Goal: Task Accomplishment & Management: Manage account settings

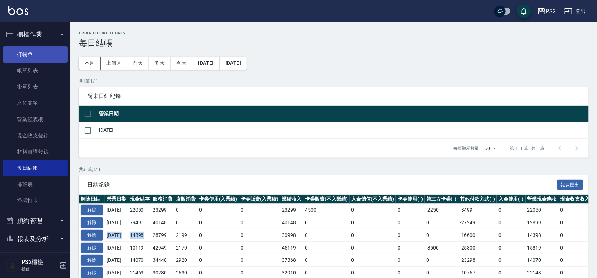
click at [26, 50] on link "打帳單" at bounding box center [35, 54] width 65 height 16
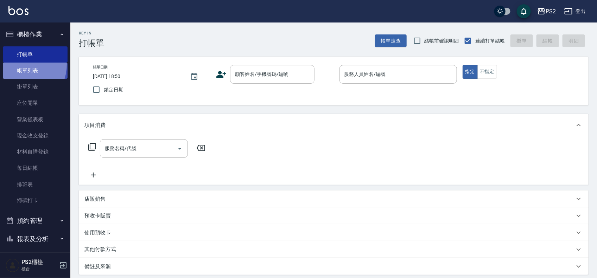
click at [16, 64] on link "帳單列表" at bounding box center [35, 71] width 65 height 16
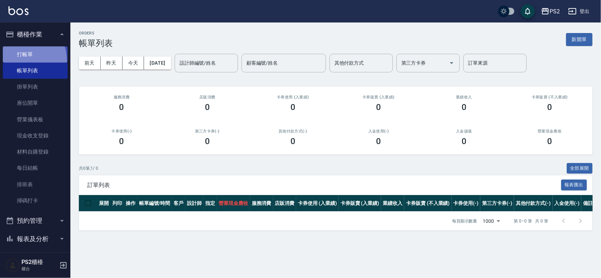
click at [26, 60] on link "打帳單" at bounding box center [35, 54] width 65 height 16
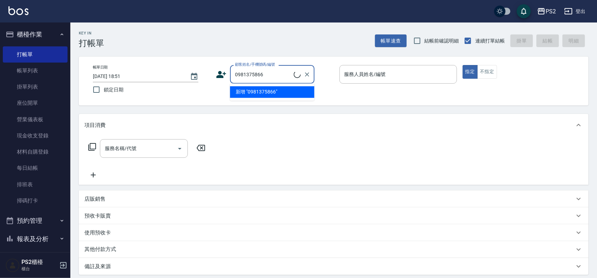
type input "0981375866"
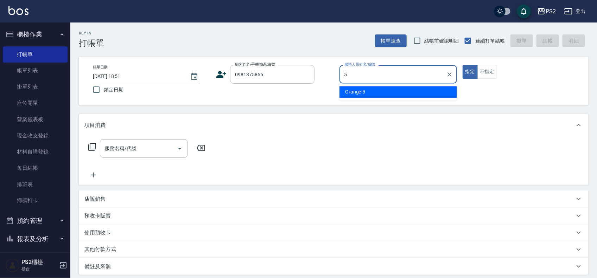
type input "Orange-5"
type button "true"
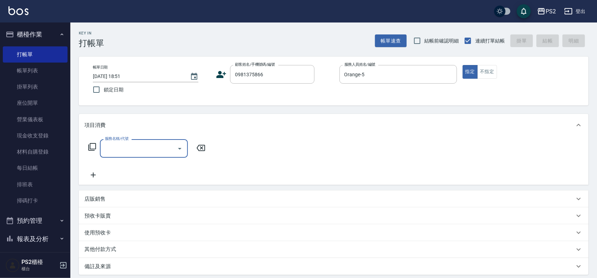
click at [224, 72] on icon at bounding box center [221, 74] width 11 height 11
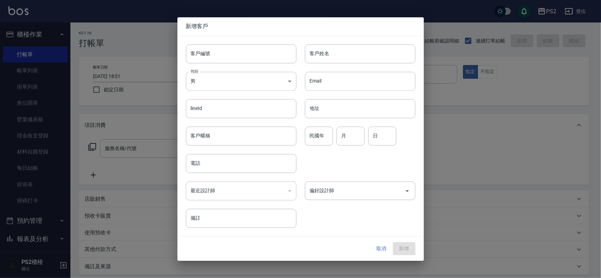
type input "0981375866"
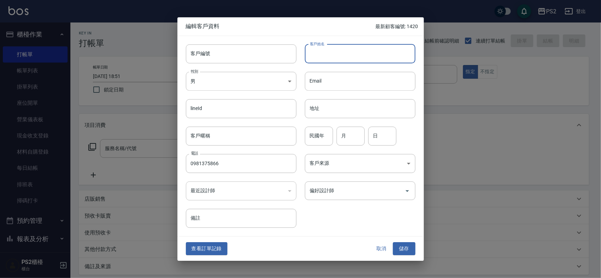
click at [334, 50] on input "客戶姓名" at bounding box center [360, 53] width 110 height 19
type input "佘芯樂"
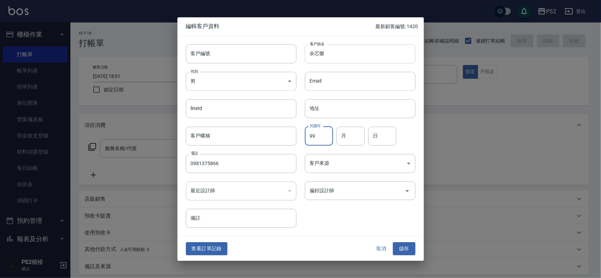
type input "99"
type input "2"
type input "14"
click at [404, 247] on button "儲存" at bounding box center [404, 249] width 23 height 13
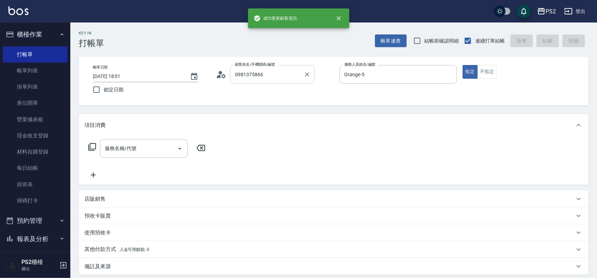
click at [271, 74] on input "0981375866" at bounding box center [267, 74] width 68 height 12
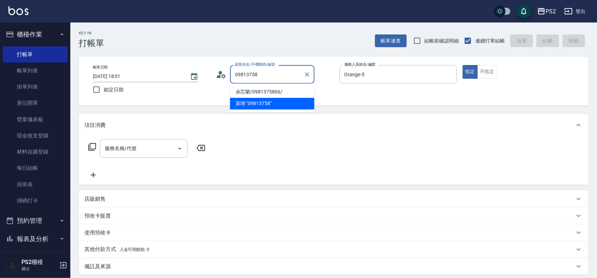
click at [270, 90] on li "佘芯樂/0981375866/" at bounding box center [272, 93] width 84 height 12
type input "佘芯樂/0981375866/"
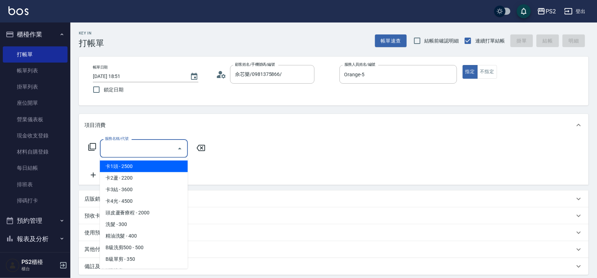
click at [134, 151] on input "服務名稱/代號" at bounding box center [138, 148] width 71 height 12
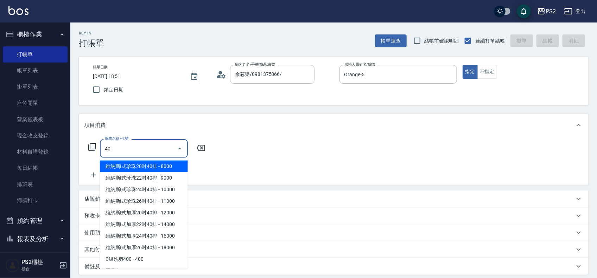
type input "4"
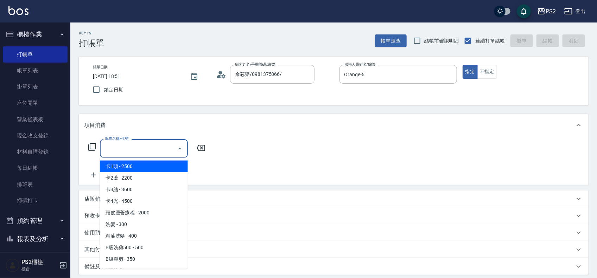
type input "4"
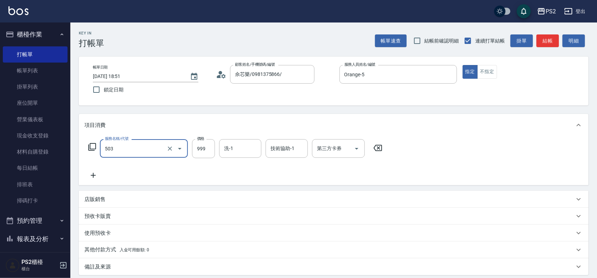
type input "廣告染髮(503)"
type input "1899"
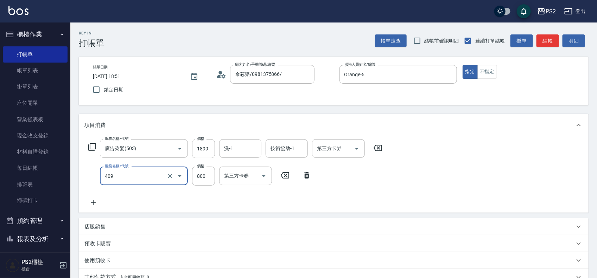
type input "髮長肩帶下800(409)"
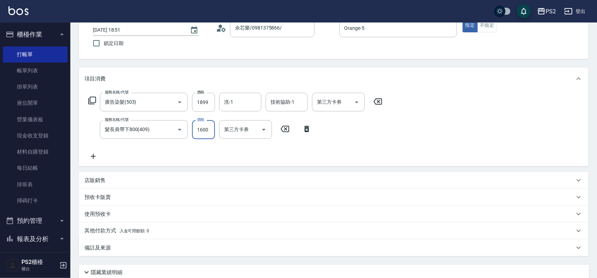
scroll to position [104, 0]
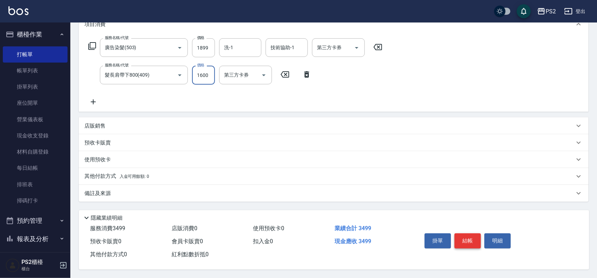
type input "1600"
click at [462, 239] on button "結帳" at bounding box center [468, 241] width 26 height 15
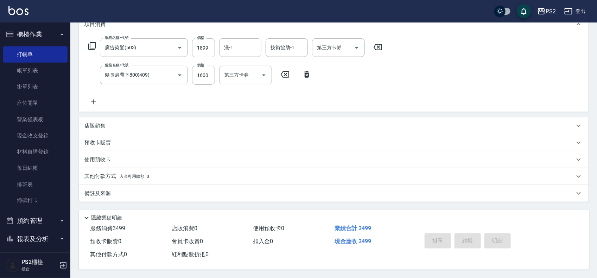
type input "[DATE] 19:11"
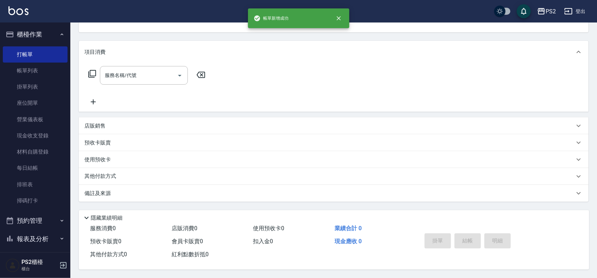
scroll to position [0, 0]
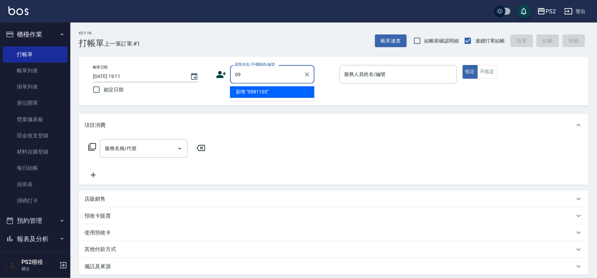
type input "0"
type input "0981103517"
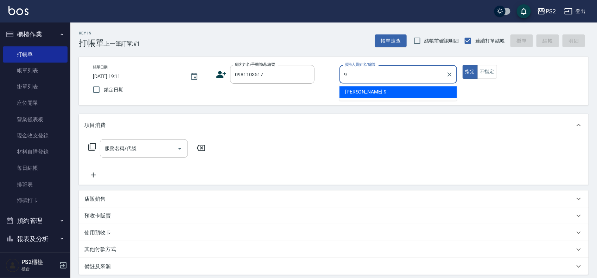
type input "[PERSON_NAME]-9"
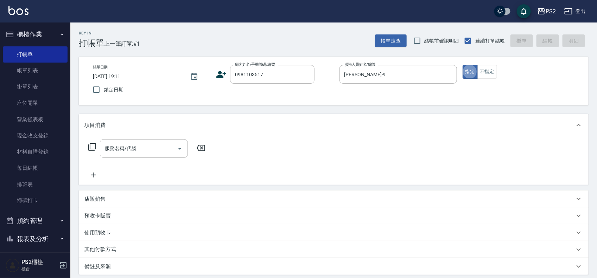
click at [226, 80] on div "顧客姓名/手機號碼/編號 0981103517 顧客姓名/手機號碼/編號" at bounding box center [275, 74] width 118 height 19
click at [226, 78] on icon at bounding box center [221, 74] width 11 height 11
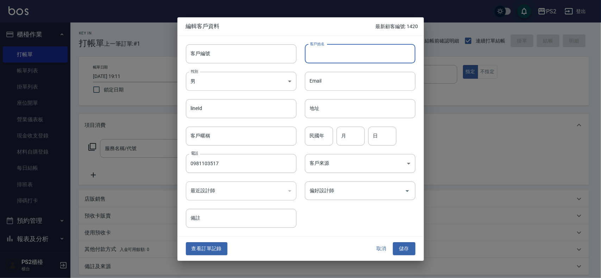
click at [354, 54] on input "客戶姓名" at bounding box center [360, 53] width 110 height 19
click at [354, 54] on input "[PERSON_NAME]" at bounding box center [360, 53] width 110 height 19
type input "[PERSON_NAME]"
click at [317, 135] on input "民國年" at bounding box center [319, 136] width 28 height 19
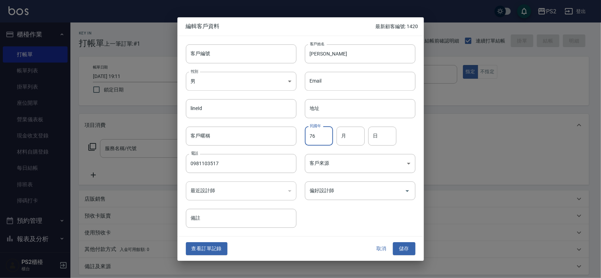
type input "76"
type input "9"
type input "12"
click at [407, 252] on button "儲存" at bounding box center [404, 249] width 23 height 13
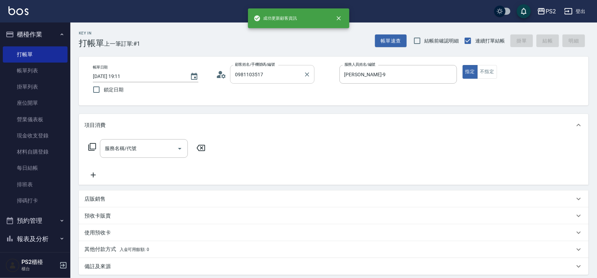
click at [291, 70] on input "0981103517" at bounding box center [267, 74] width 68 height 12
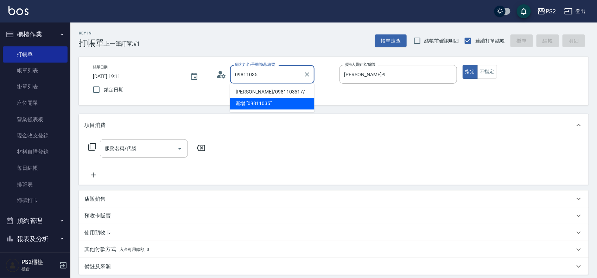
click at [252, 91] on li "[PERSON_NAME]/0981103517/" at bounding box center [272, 93] width 84 height 12
type input "[PERSON_NAME]/0981103517/"
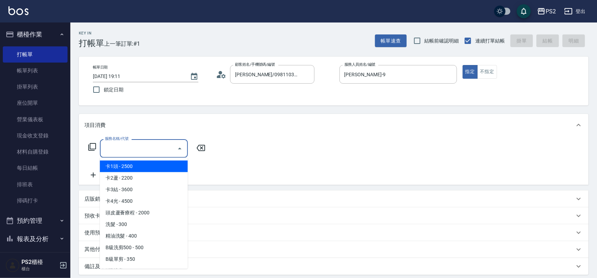
click at [135, 142] on input "服務名稱/代號" at bounding box center [138, 148] width 71 height 12
type input "+"
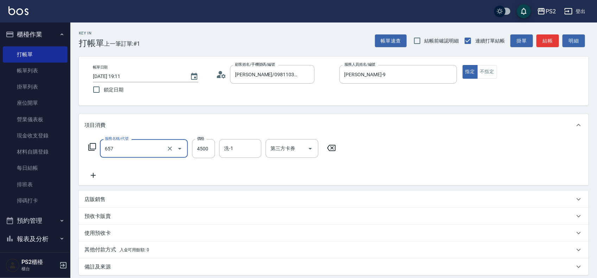
type input "維納斯極致珍珠18吋(40束)(657)"
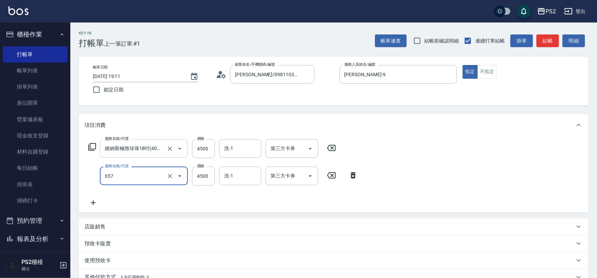
type input "維納斯極致珍珠18吋(40束)(657)"
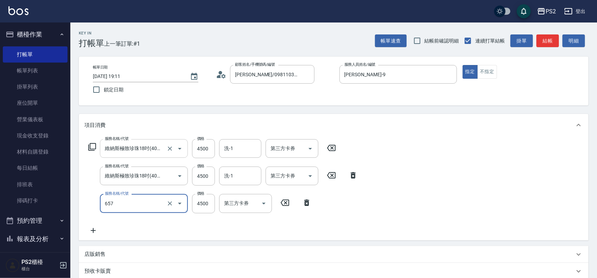
type input "維納斯極致珍珠18吋(40束)(657)"
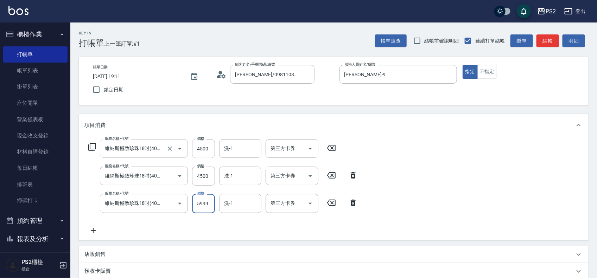
type input "5999"
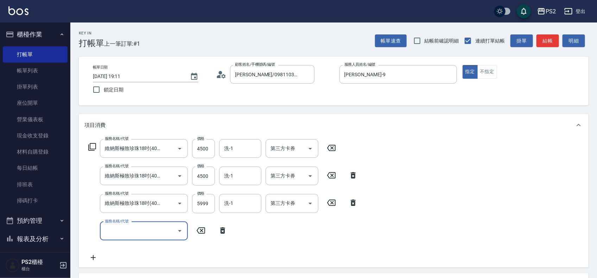
click at [217, 229] on icon at bounding box center [223, 231] width 18 height 8
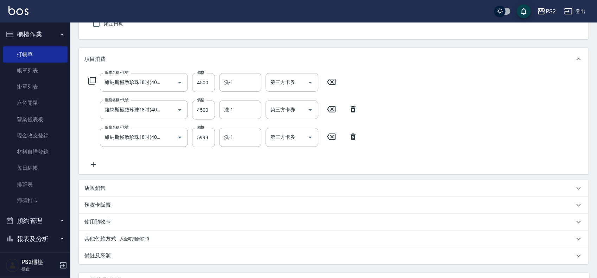
scroll to position [131, 0]
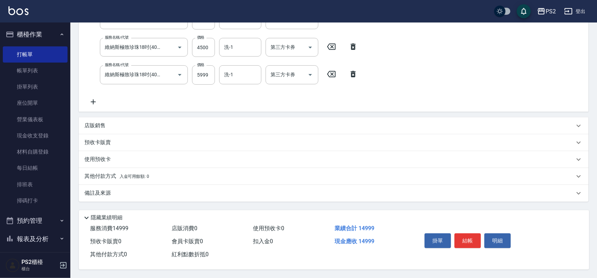
click at [108, 176] on p "其他付款方式 入金可用餘額: 0" at bounding box center [116, 177] width 65 height 8
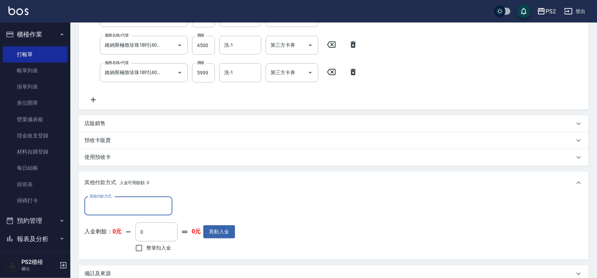
scroll to position [0, 0]
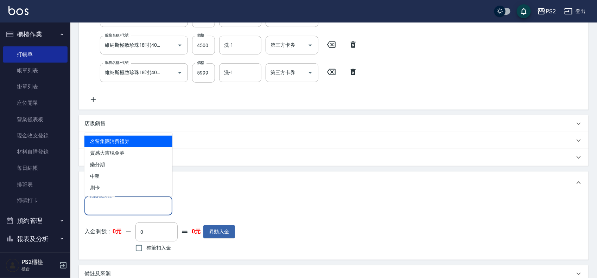
click at [99, 206] on input "其他付款方式" at bounding box center [129, 206] width 82 height 12
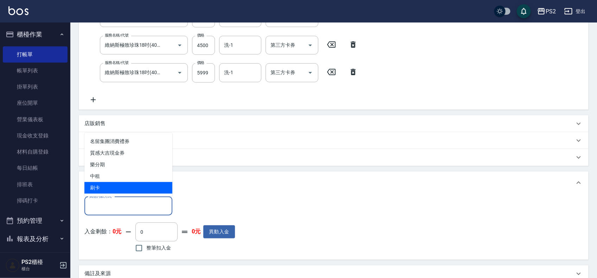
click at [104, 190] on span "刷卡" at bounding box center [128, 188] width 88 height 12
type input "刷卡"
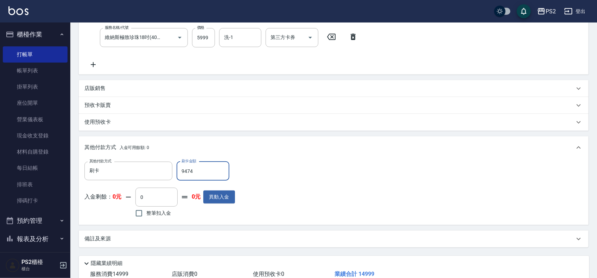
scroll to position [214, 0]
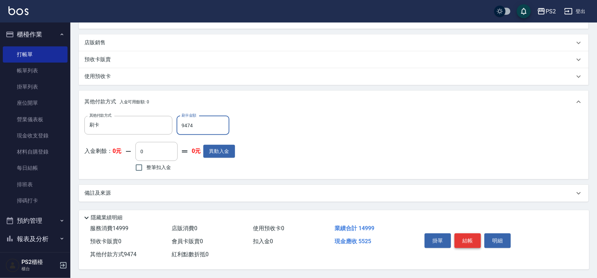
type input "9474"
click at [470, 236] on button "結帳" at bounding box center [468, 241] width 26 height 15
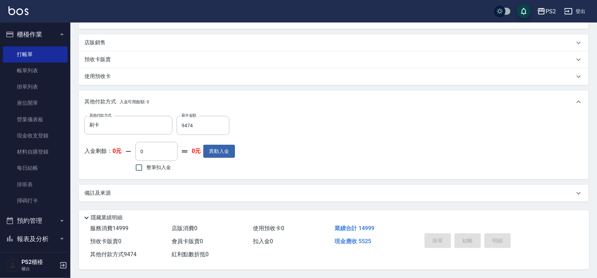
type input "[DATE] 19:13"
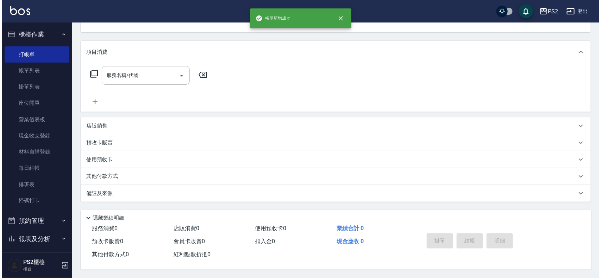
scroll to position [0, 0]
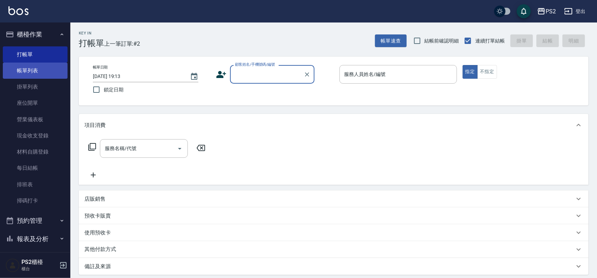
click at [21, 65] on link "帳單列表" at bounding box center [35, 71] width 65 height 16
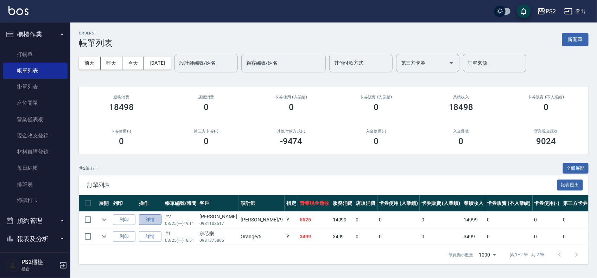
click at [151, 219] on link "詳情" at bounding box center [150, 220] width 23 height 11
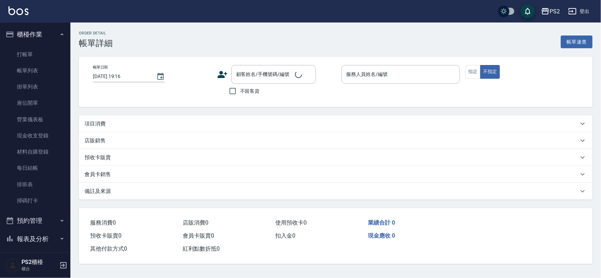
type input "[DATE] 19:11"
type input "[PERSON_NAME]-9"
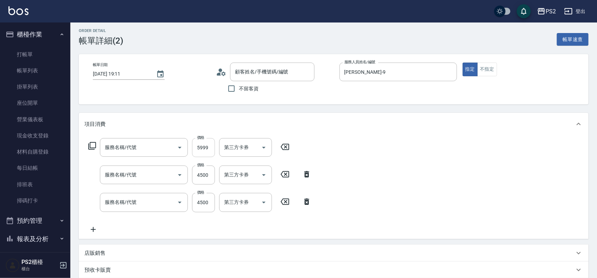
type input "維納斯極致珍珠18吋(40束)(657)"
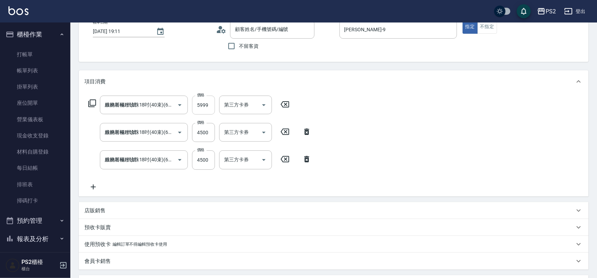
type input "[PERSON_NAME]/0981103517/"
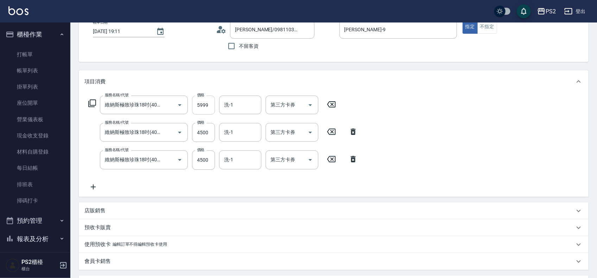
scroll to position [88, 0]
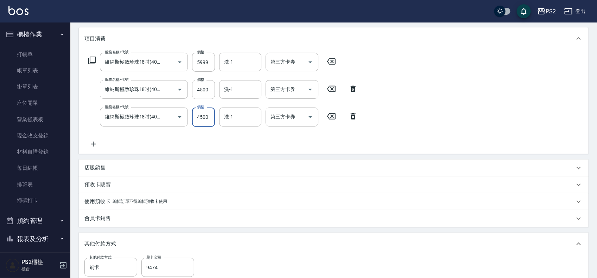
click at [203, 119] on input "4500" at bounding box center [203, 117] width 23 height 19
click at [208, 67] on input "5999" at bounding box center [203, 62] width 23 height 19
type input "5"
type input "0"
type input "5499"
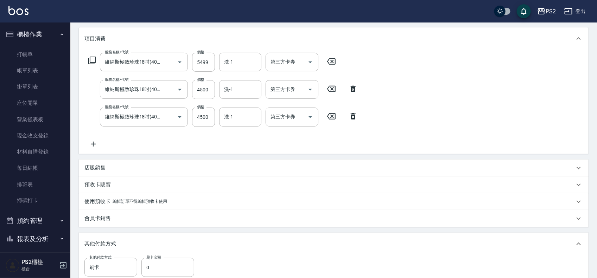
click at [268, 147] on div "服務名稱/代號 維納斯極致珍珠18吋(40束)(657) 服務名稱/代號 價格 5499 價格 洗-1 洗-1 第三方卡券 第三方卡券 服務名稱/代號 維納斯…" at bounding box center [223, 100] width 278 height 95
click at [209, 115] on input "4500" at bounding box center [203, 117] width 23 height 19
type input "0"
click at [348, 115] on icon at bounding box center [353, 116] width 18 height 8
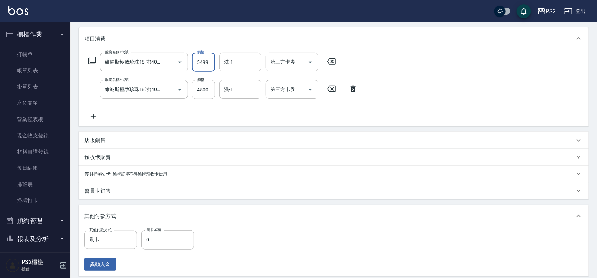
click at [208, 64] on input "5499" at bounding box center [203, 62] width 23 height 19
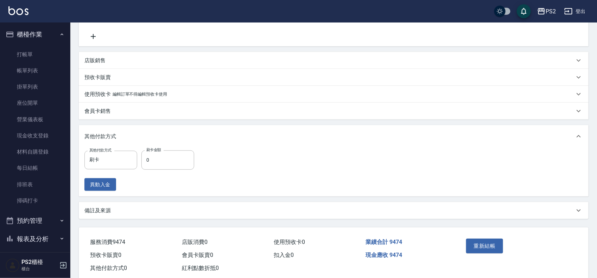
scroll to position [184, 0]
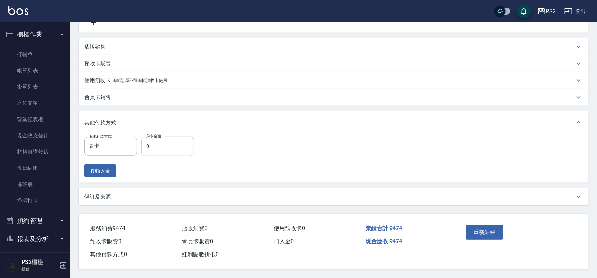
type input "4974"
click at [160, 148] on input "0" at bounding box center [167, 146] width 53 height 19
type input "9474"
click at [488, 229] on button "重新結帳" at bounding box center [484, 232] width 37 height 15
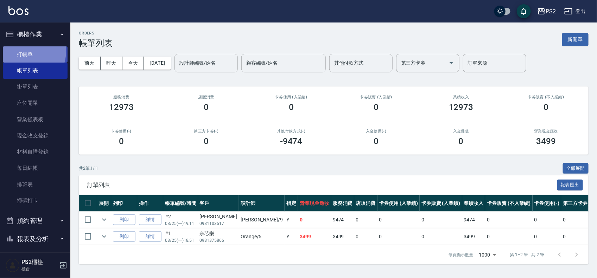
click at [24, 51] on link "打帳單" at bounding box center [35, 54] width 65 height 16
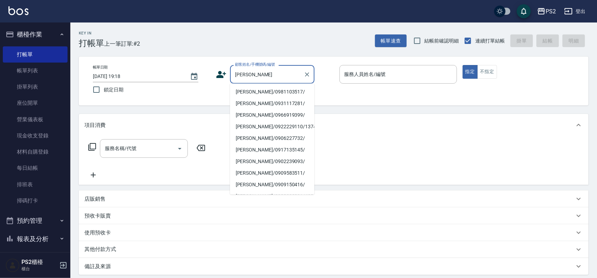
click at [266, 95] on li "[PERSON_NAME]/0981103517/" at bounding box center [272, 93] width 84 height 12
type input "[PERSON_NAME]/0981103517/"
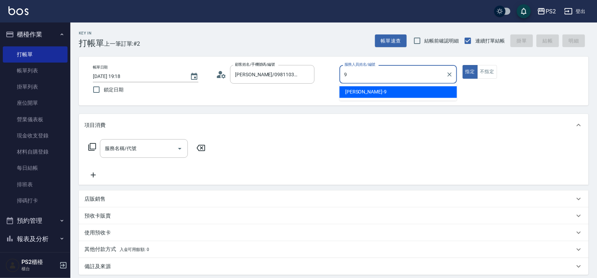
type input "[PERSON_NAME]-9"
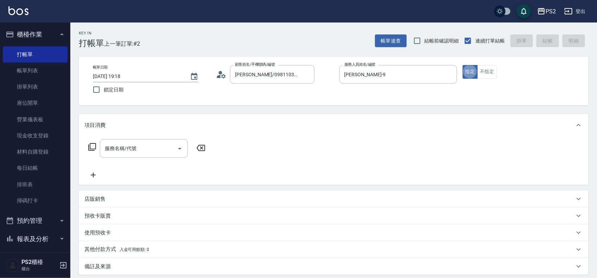
type button "true"
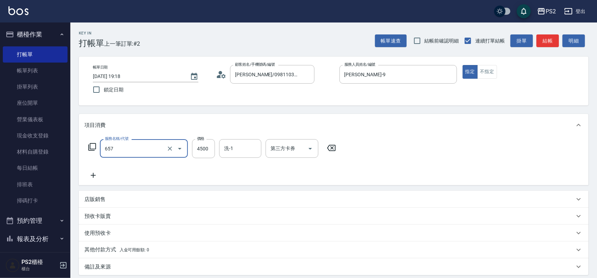
type input "維納斯極致珍珠18吋(40束)(657)"
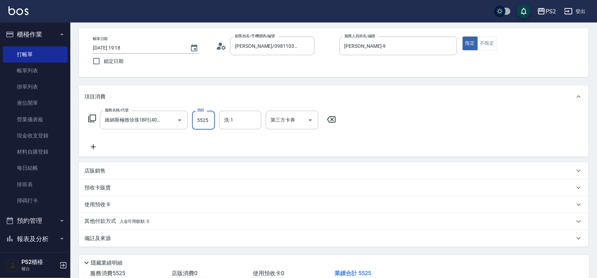
scroll to position [76, 0]
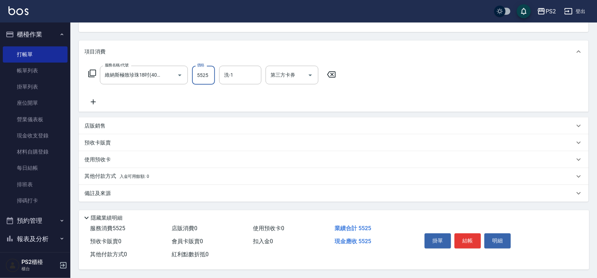
type input "5525"
click at [85, 174] on p "其他付款方式 入金可用餘額: 0" at bounding box center [116, 177] width 65 height 8
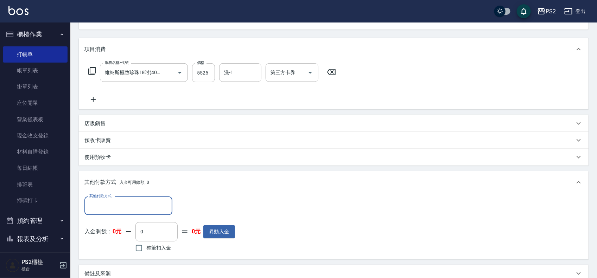
scroll to position [0, 0]
click at [102, 208] on input "其他付款方式" at bounding box center [129, 206] width 82 height 12
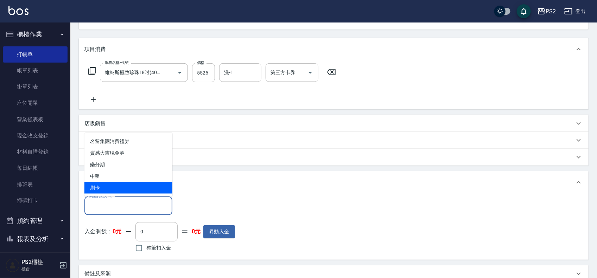
click at [106, 192] on span "刷卡" at bounding box center [128, 188] width 88 height 12
type input "刷卡"
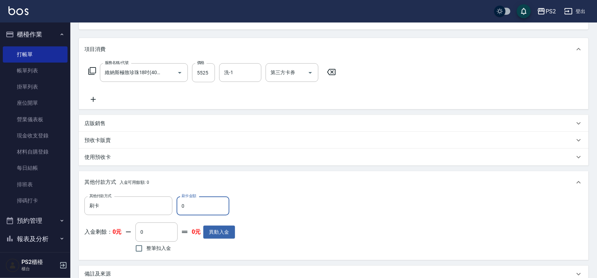
drag, startPoint x: 196, startPoint y: 212, endPoint x: 182, endPoint y: 210, distance: 14.6
click at [182, 210] on input "0" at bounding box center [203, 206] width 53 height 19
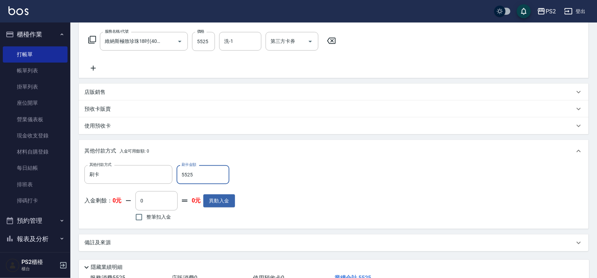
scroll to position [159, 0]
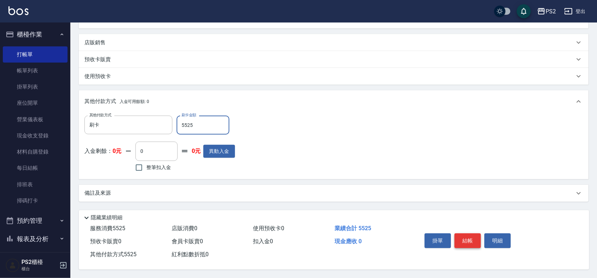
type input "5525"
click at [467, 238] on button "結帳" at bounding box center [468, 241] width 26 height 15
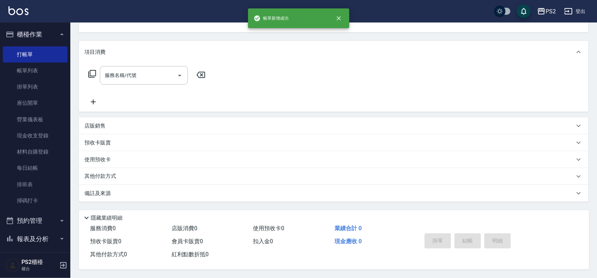
scroll to position [0, 0]
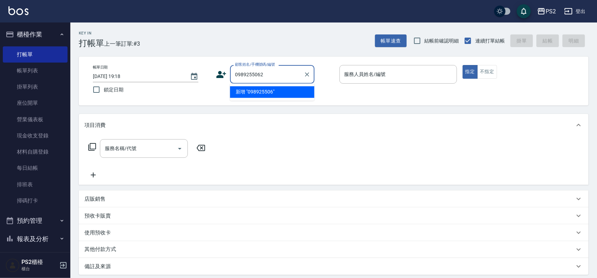
type input "0989255062"
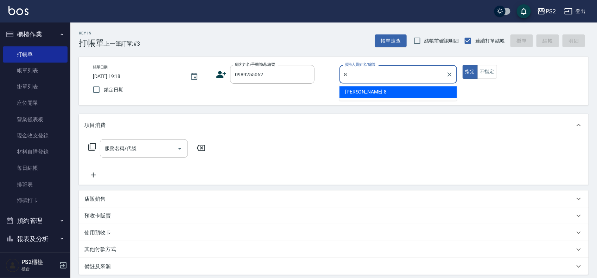
type input "Lori-8"
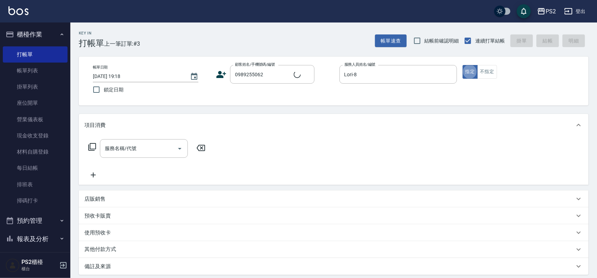
type input "[PERSON_NAME]/0989255062/"
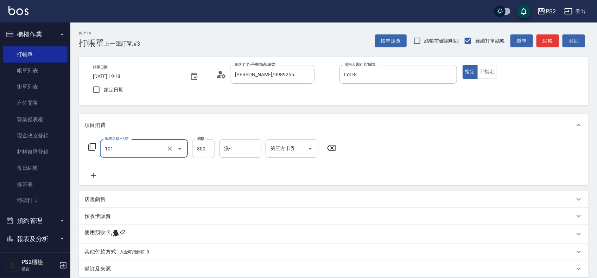
type input "洗髮(101)"
type input "400"
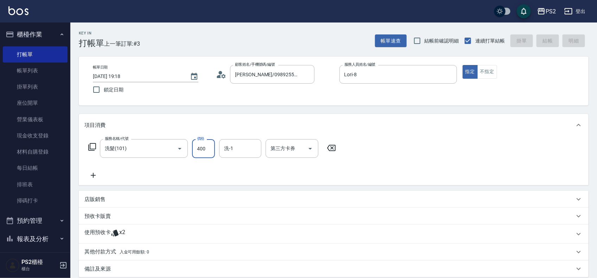
type input "[DATE] 19:20"
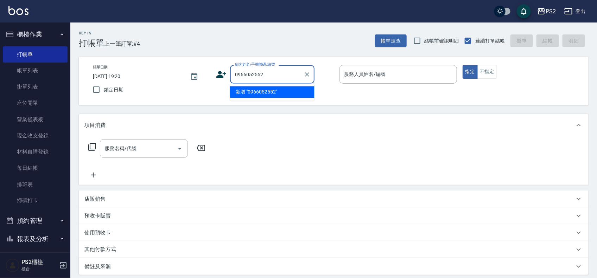
type input "0966052552"
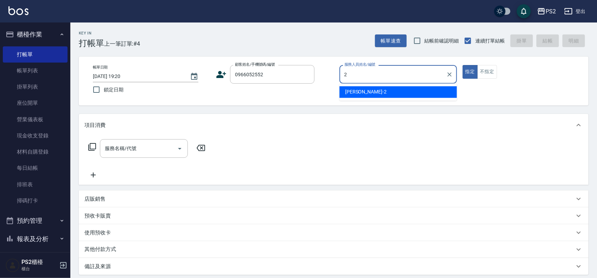
type input "[PERSON_NAME]-2"
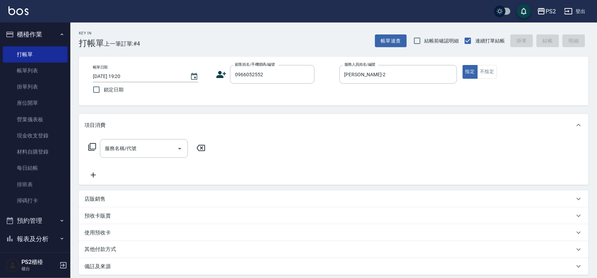
click at [222, 73] on icon at bounding box center [221, 74] width 11 height 11
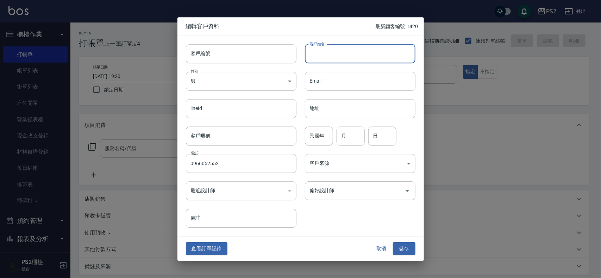
click at [369, 49] on input "客戶姓名" at bounding box center [360, 53] width 110 height 19
type input "[PERSON_NAME]"
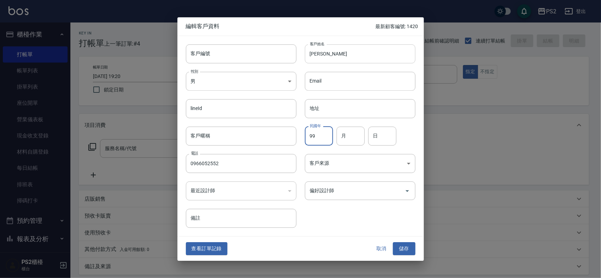
type input "99"
type input "2"
type input "6"
click at [401, 245] on button "儲存" at bounding box center [404, 249] width 23 height 13
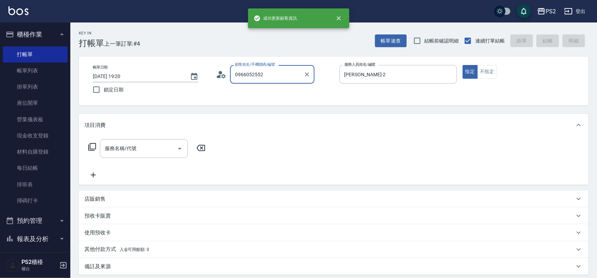
click at [280, 73] on input "0966052552" at bounding box center [267, 74] width 68 height 12
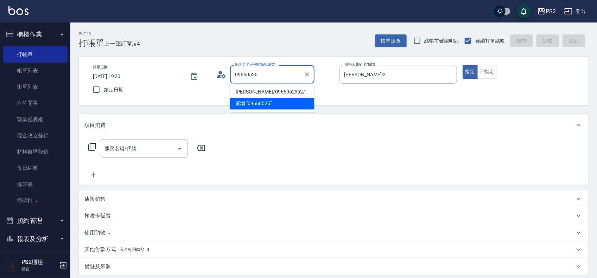
click at [274, 91] on li "[PERSON_NAME]/0966052552/" at bounding box center [272, 93] width 84 height 12
type input "[PERSON_NAME]/0966052552/"
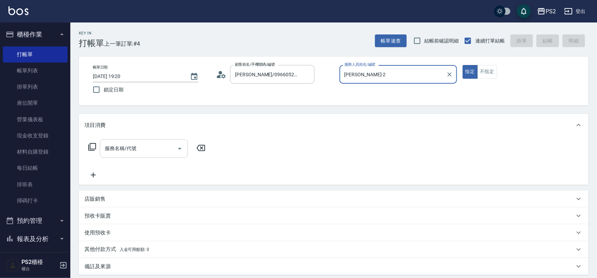
click at [115, 140] on div "服務名稱/代號" at bounding box center [144, 148] width 88 height 19
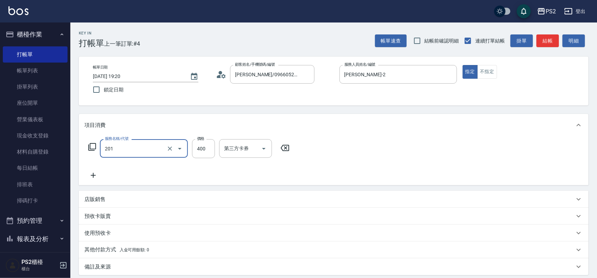
type input "C級洗剪400(201)"
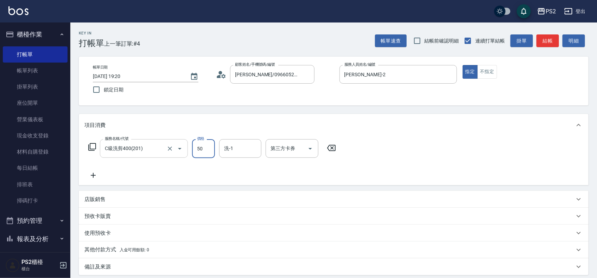
type input "500"
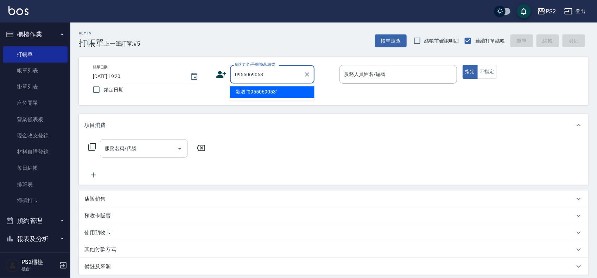
type input "0955069053"
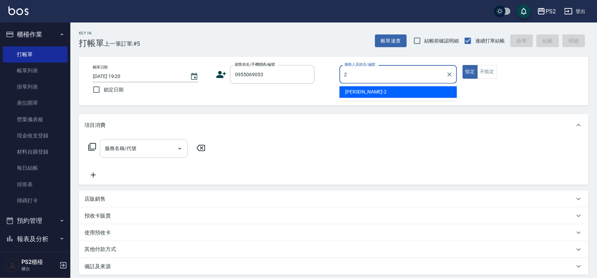
type input "[PERSON_NAME]-2"
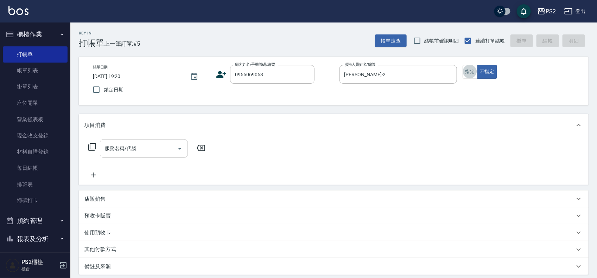
type input "[PERSON_NAME]/0955069053/"
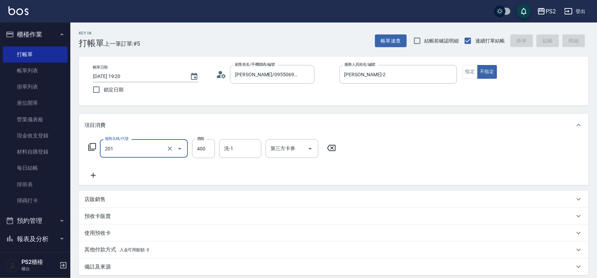
type input "201"
type input "[DATE] 19:21"
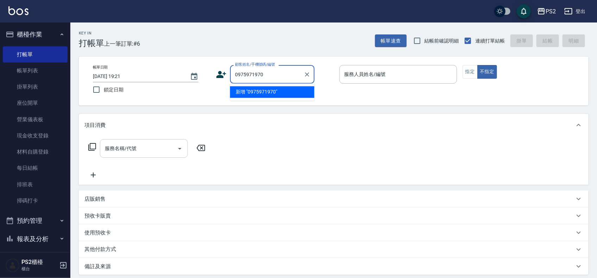
type input "0975971970"
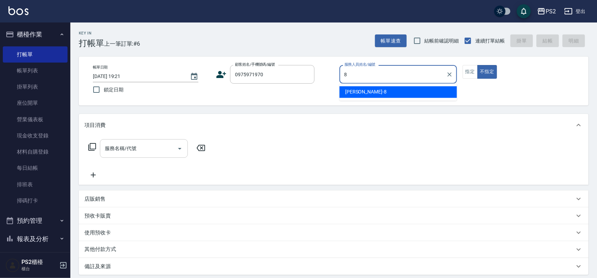
type input "Lori-8"
type button "false"
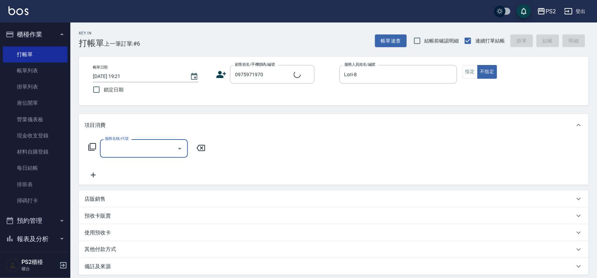
type input "[PERSON_NAME]/0975971970/032143"
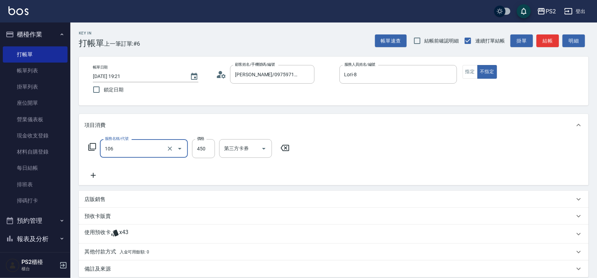
type input "A級單剪(106)"
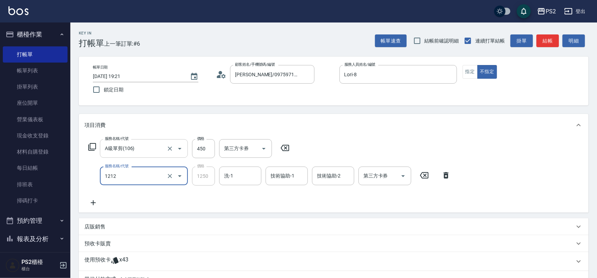
type input "頭皮卡使用(2024)(1212)"
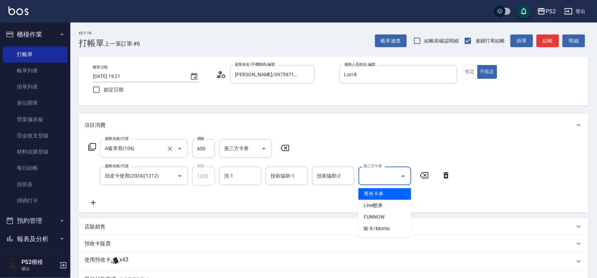
type input "舊有卡券"
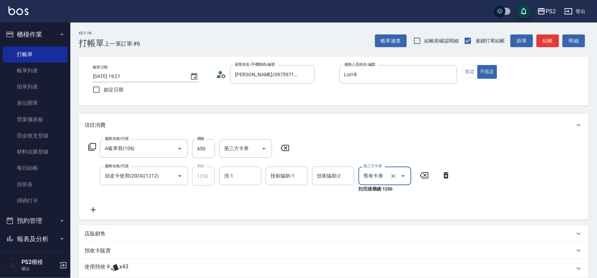
drag, startPoint x: 468, startPoint y: 79, endPoint x: 472, endPoint y: 77, distance: 4.3
click at [469, 79] on div "帳單日期 [DATE] 19:21 鎖定日期 顧客姓名/手機號碼/編號 [PERSON_NAME]/0975971970/032143 顧客姓名/手機號碼/編…" at bounding box center [333, 81] width 493 height 32
click at [472, 76] on button "指定" at bounding box center [470, 72] width 15 height 14
click at [551, 39] on button "結帳" at bounding box center [548, 40] width 23 height 13
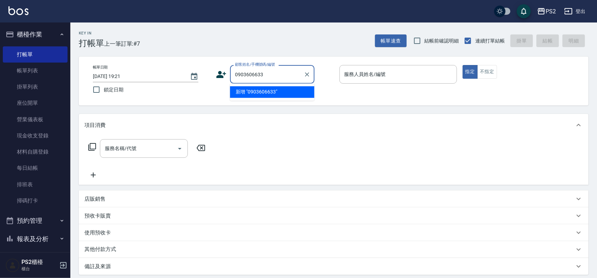
drag, startPoint x: 275, startPoint y: 94, endPoint x: 254, endPoint y: 90, distance: 21.1
click at [275, 94] on li "新增 "0903606633"" at bounding box center [272, 93] width 84 height 12
type input "0903606633"
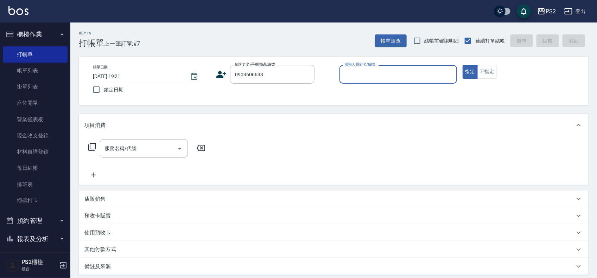
click at [226, 73] on icon at bounding box center [221, 74] width 11 height 11
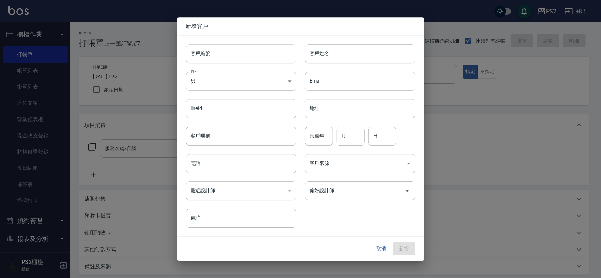
type input "0903606633"
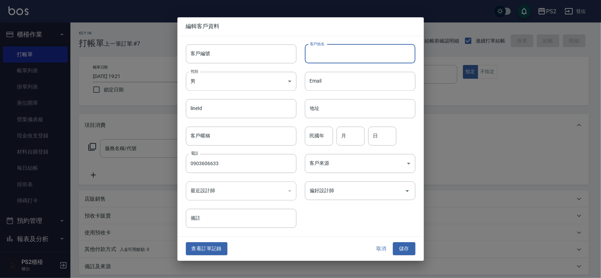
click at [324, 57] on input "客戶姓名" at bounding box center [360, 53] width 110 height 19
type input "[PERSON_NAME]"
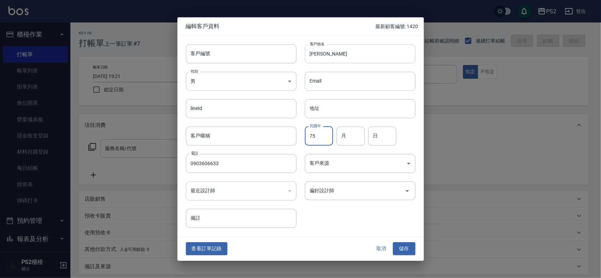
type input "75"
type input "3"
type input "17"
click at [397, 245] on button "儲存" at bounding box center [404, 249] width 23 height 13
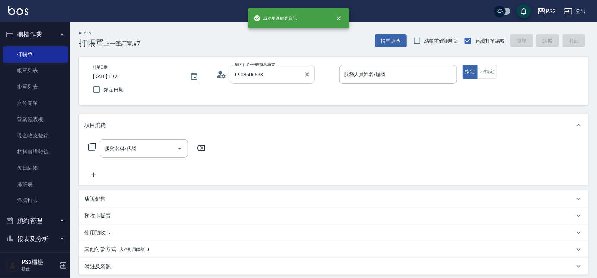
click at [272, 73] on input "0903606633" at bounding box center [267, 74] width 68 height 12
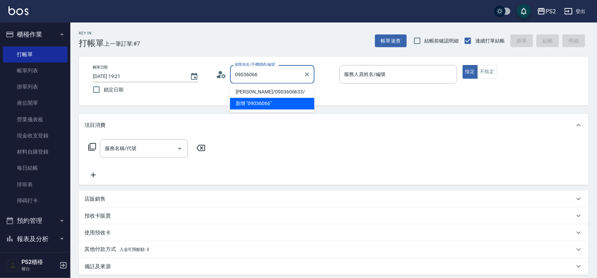
click at [266, 91] on li "[PERSON_NAME]/0903606633/" at bounding box center [272, 93] width 84 height 12
type input "[PERSON_NAME]/0903606633/"
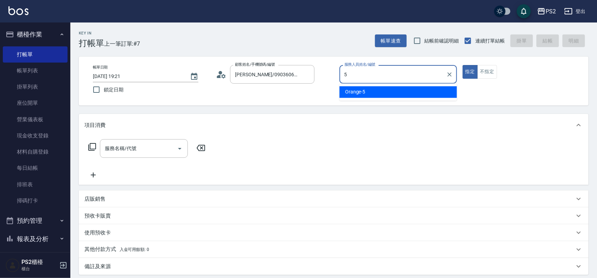
type input "Orange-5"
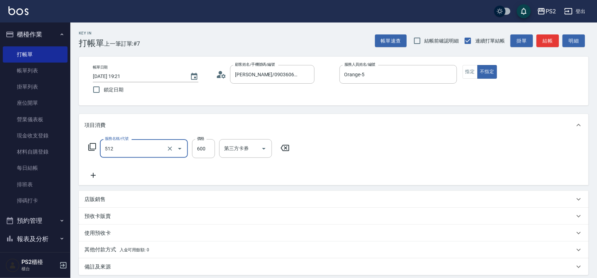
type input "洗+水解護髮600(512)"
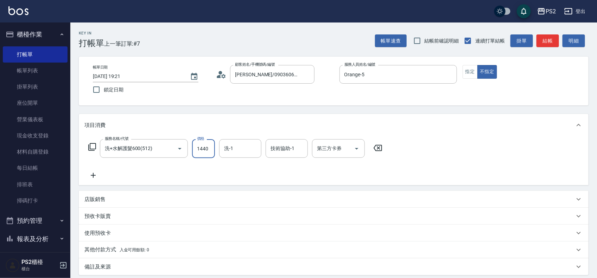
type input "1440"
click at [288, 162] on div "服務名稱/代號 洗+水解護髮600(512) 服務名稱/代號 價格 1440 價格 洗-1 洗-1 技術協助-1 技術協助-1 第三方卡券 第三方卡券" at bounding box center [235, 159] width 302 height 40
click at [296, 154] on input "技術協助-1" at bounding box center [287, 148] width 36 height 12
type input "[PERSON_NAME]-20"
click at [539, 41] on button "結帳" at bounding box center [548, 40] width 23 height 13
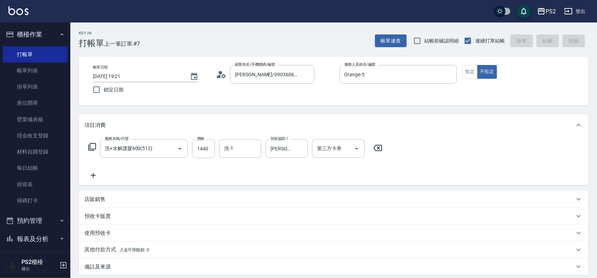
type input "[DATE] 19:22"
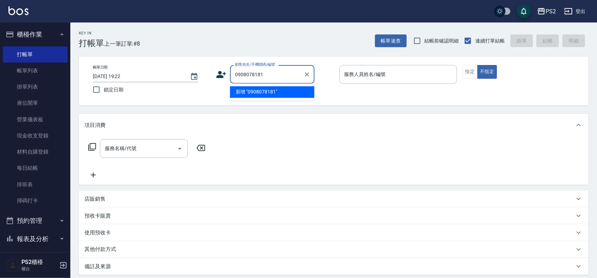
type input "0908078181"
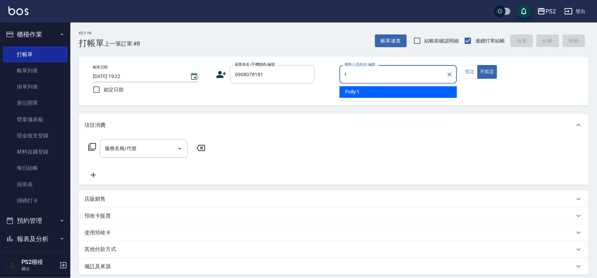
type input "Polly-1"
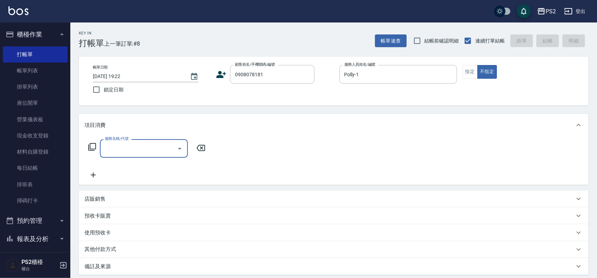
type input "0"
type input "C級單剪300(204)"
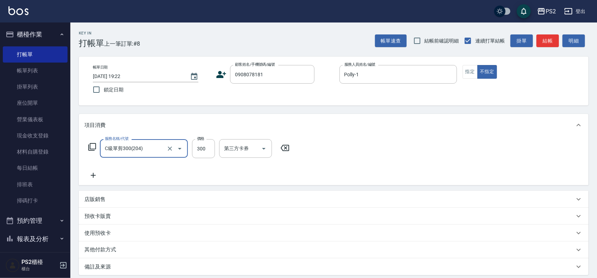
click at [223, 77] on icon at bounding box center [222, 74] width 10 height 7
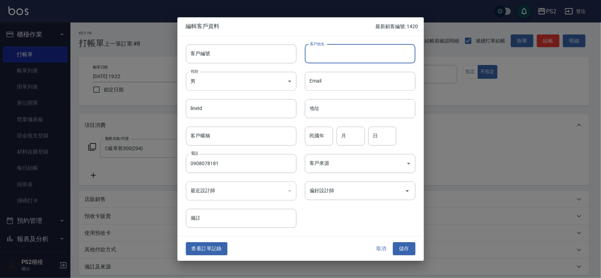
click at [324, 54] on input "客戶姓名" at bounding box center [360, 53] width 110 height 19
type input "陳品睿"
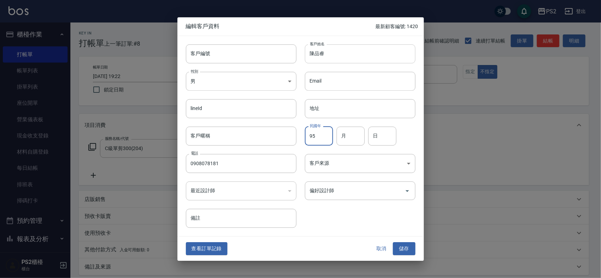
type input "95"
type input "8"
type input "29"
click at [409, 252] on button "儲存" at bounding box center [404, 249] width 23 height 13
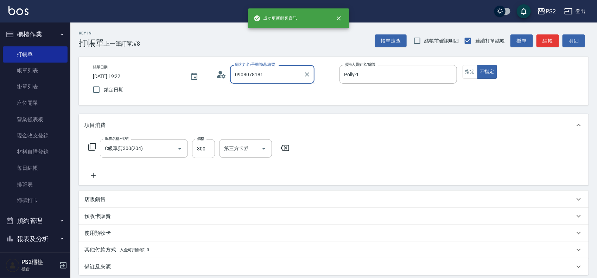
click at [271, 78] on input "0908078181" at bounding box center [267, 74] width 68 height 12
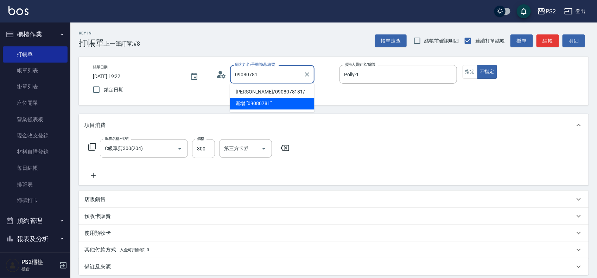
click at [268, 93] on li "[PERSON_NAME]/0908078181/" at bounding box center [272, 93] width 84 height 12
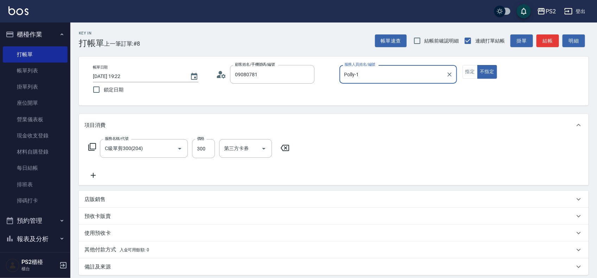
type input "[PERSON_NAME]/0908078181/"
click at [554, 37] on button "結帳" at bounding box center [548, 40] width 23 height 13
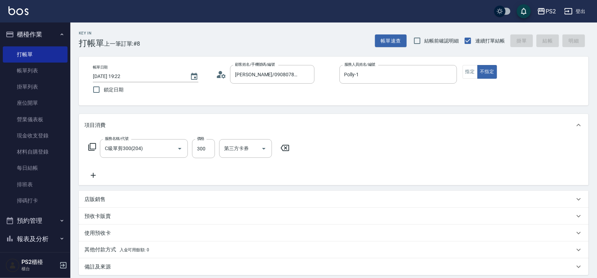
type input "[DATE] 19:23"
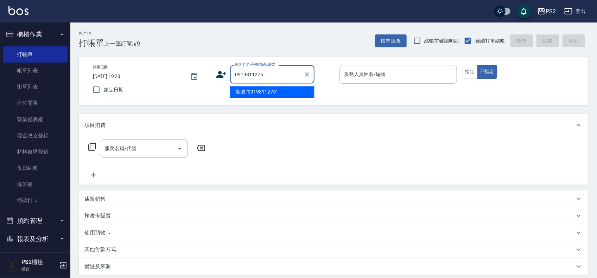
type input "0919811275"
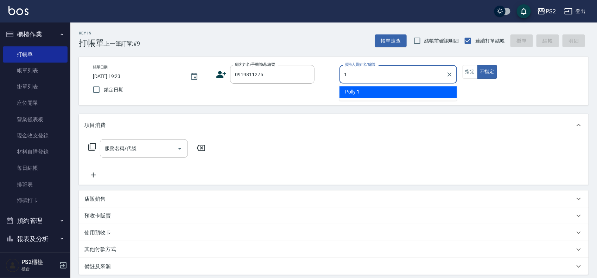
type input "Polly-1"
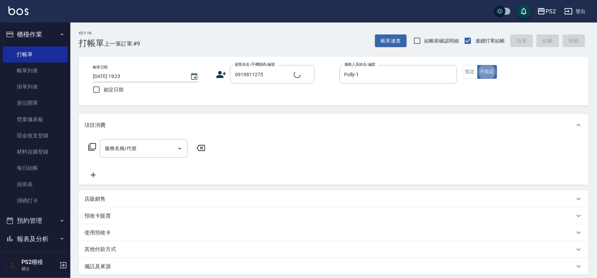
type input "[PERSON_NAME]/0919811275/"
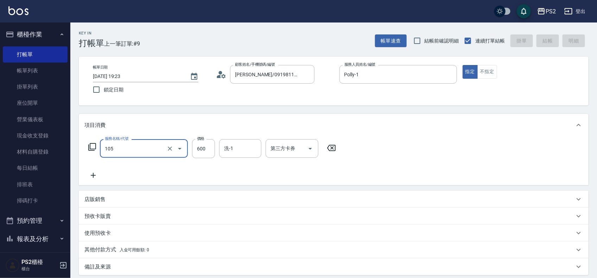
type input "105"
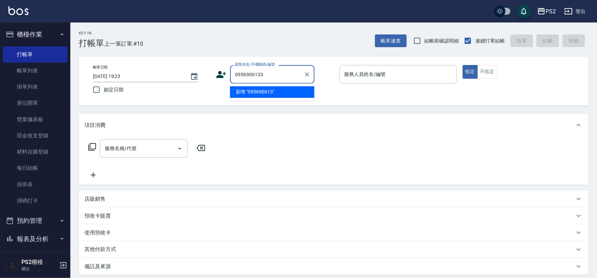
type input "0956906133"
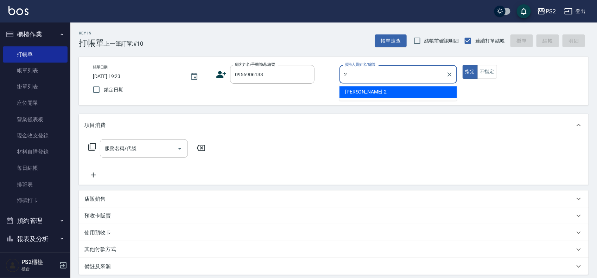
type input "[PERSON_NAME]-2"
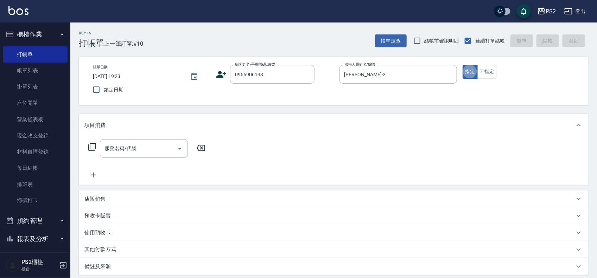
type input "[PERSON_NAME]/0956906133/"
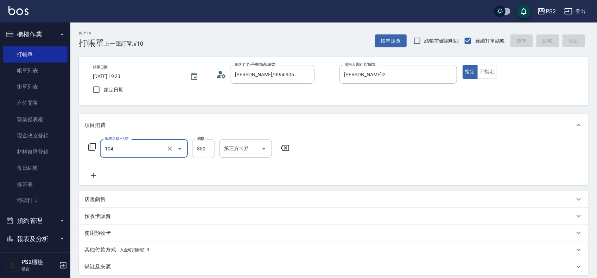
type input "104"
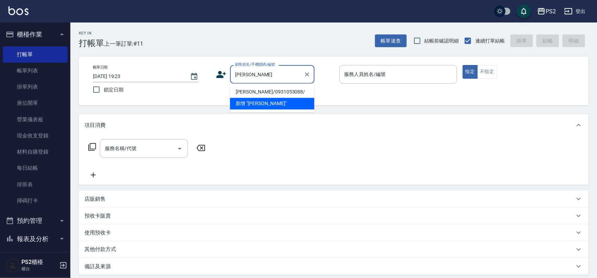
click at [262, 93] on li "[PERSON_NAME]/0931053088/" at bounding box center [272, 93] width 84 height 12
type input "[PERSON_NAME]/0931053088/"
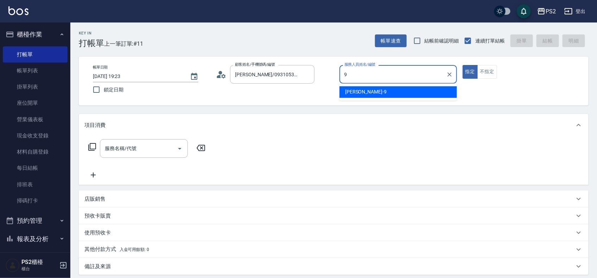
type input "[PERSON_NAME]-9"
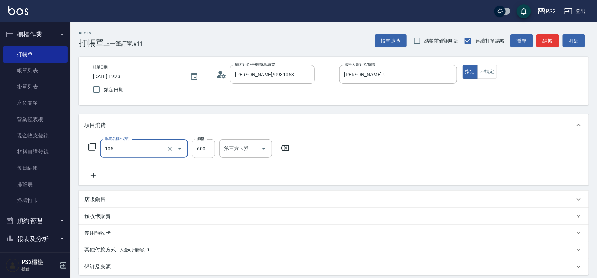
type input "A級洗剪600(105)"
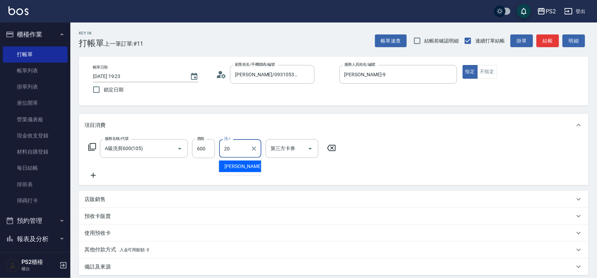
type input "[PERSON_NAME]-20"
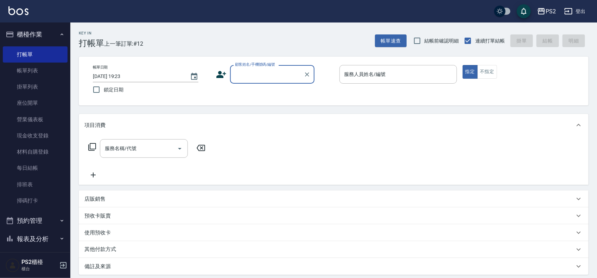
click at [263, 76] on input "顧客姓名/手機號碼/編號" at bounding box center [267, 74] width 68 height 12
click at [257, 90] on li "[PERSON_NAME]/0931053088/" at bounding box center [272, 93] width 84 height 12
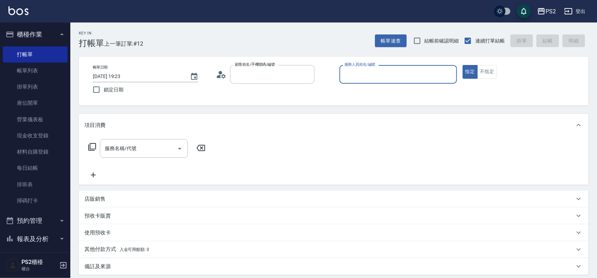
type input "[PERSON_NAME]/0931053088/"
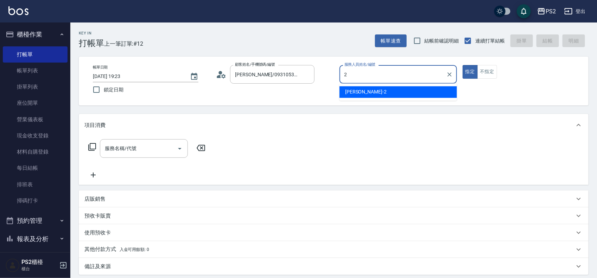
type input "[PERSON_NAME]-2"
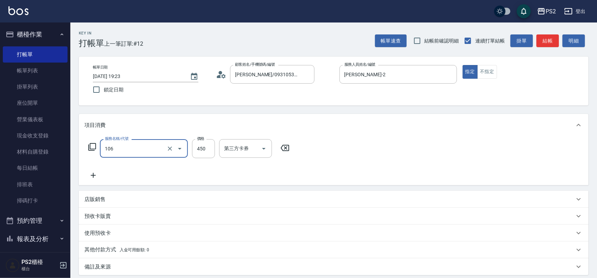
type input "106"
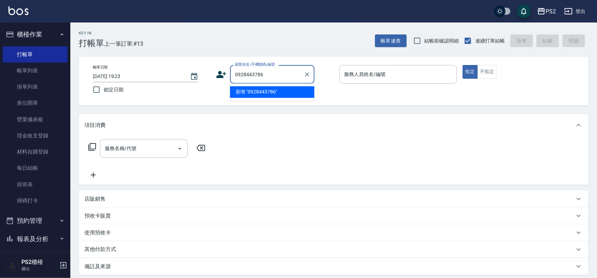
type input "0928443786"
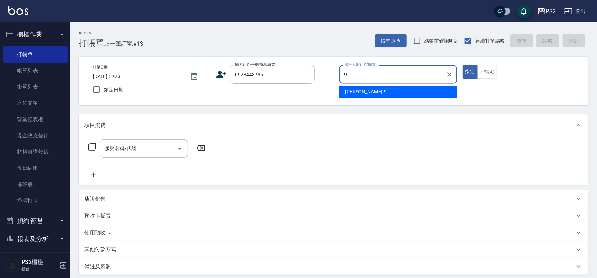
type input "[PERSON_NAME]-9"
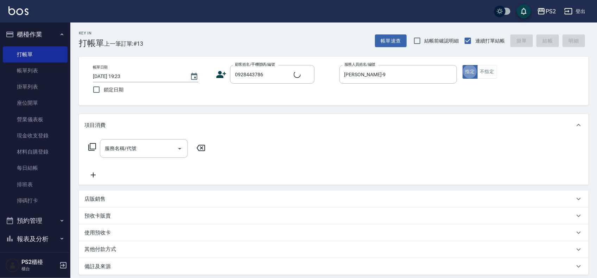
type input "[PERSON_NAME]/0928443786/"
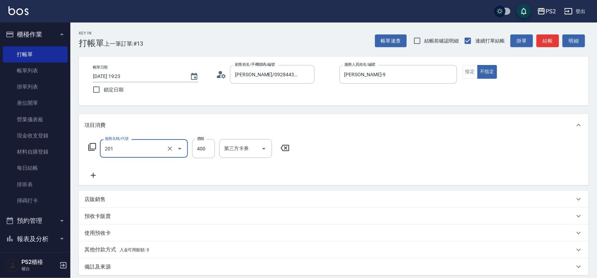
type input "C級洗剪400(201)"
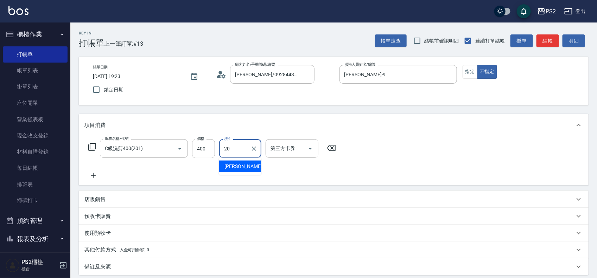
type input "[PERSON_NAME]-20"
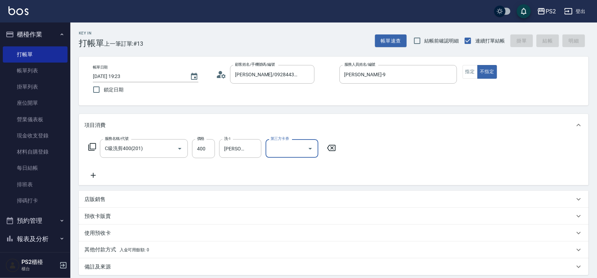
type input "[DATE] 19:24"
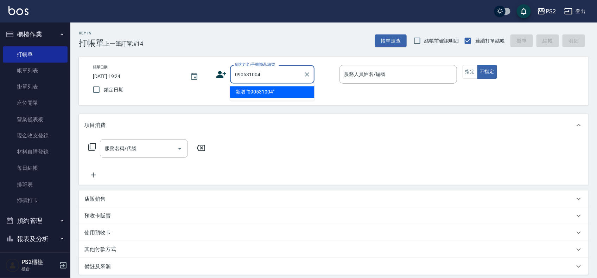
type input "090531004"
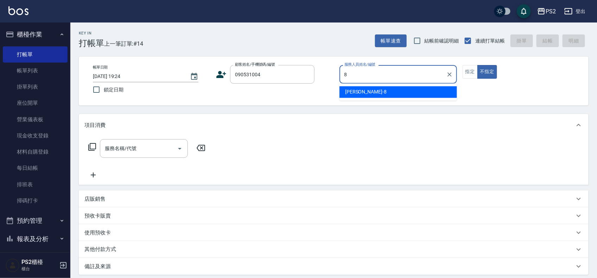
type input "Lori-8"
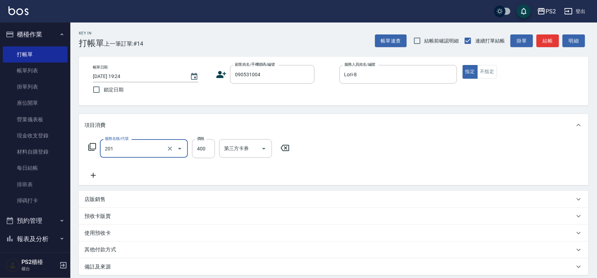
type input "C級洗剪400(201)"
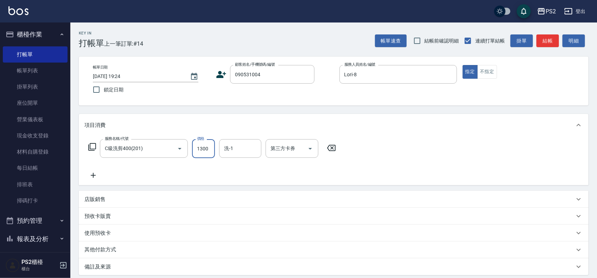
type input "1300"
click at [217, 72] on icon at bounding box center [221, 74] width 11 height 11
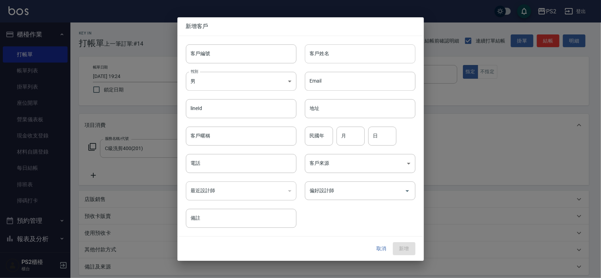
type input "090531004"
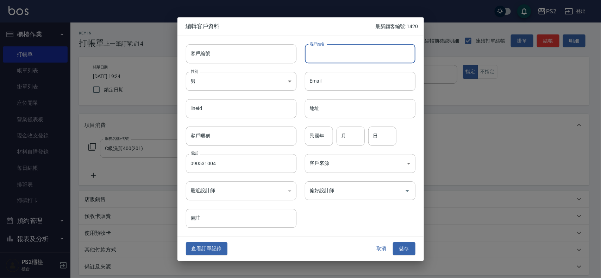
click at [337, 55] on input "客戶姓名" at bounding box center [360, 53] width 110 height 19
click at [333, 55] on input "[PERSON_NAME]" at bounding box center [360, 53] width 110 height 19
type input "[PERSON_NAME]"
click at [305, 139] on input "民國年" at bounding box center [319, 136] width 28 height 19
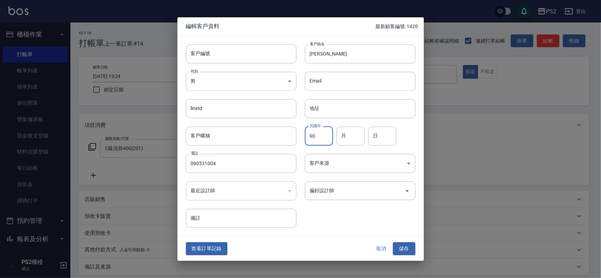
type input "90"
type input "10"
type input "24"
click at [410, 255] on button "儲存" at bounding box center [404, 249] width 23 height 13
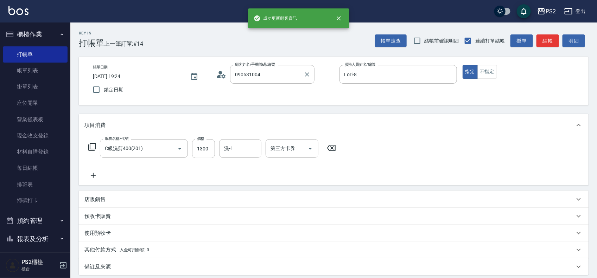
click at [272, 62] on label "顧客姓名/手機號碼/編號" at bounding box center [255, 64] width 40 height 5
click at [272, 68] on input "090531004" at bounding box center [267, 74] width 68 height 12
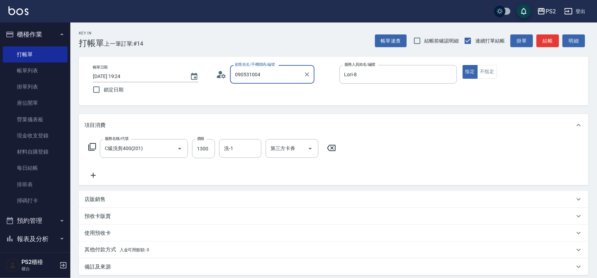
click at [270, 82] on div "090531004 顧客姓名/手機號碼/編號" at bounding box center [272, 74] width 84 height 19
click at [270, 90] on li "[PERSON_NAME]/090531004/" at bounding box center [272, 93] width 84 height 12
type input "[PERSON_NAME]/090531004/"
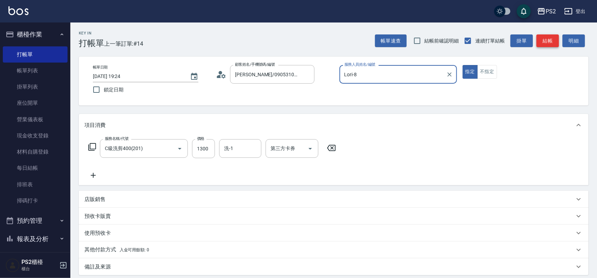
click at [550, 42] on button "結帳" at bounding box center [548, 40] width 23 height 13
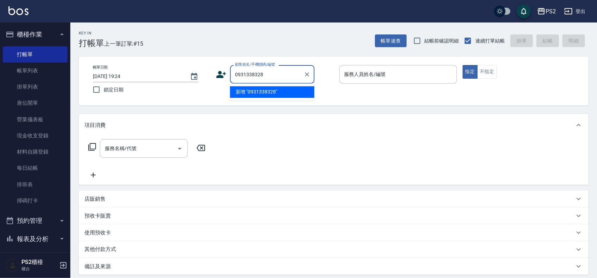
type input "0931338328"
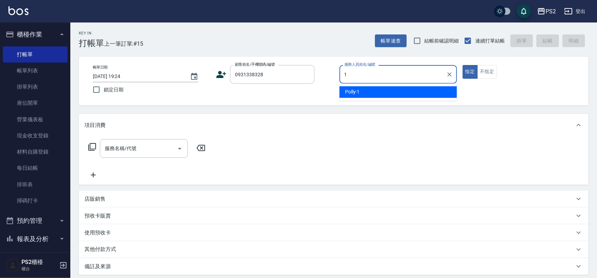
type input "Polly-1"
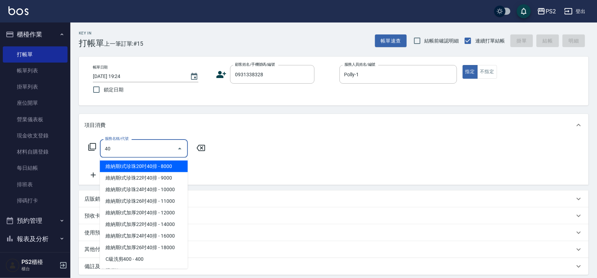
type input "4"
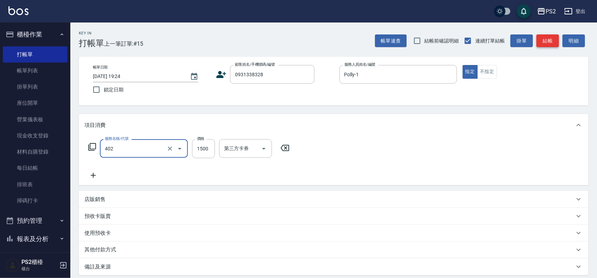
type input "染髮+髮還原1500(402)"
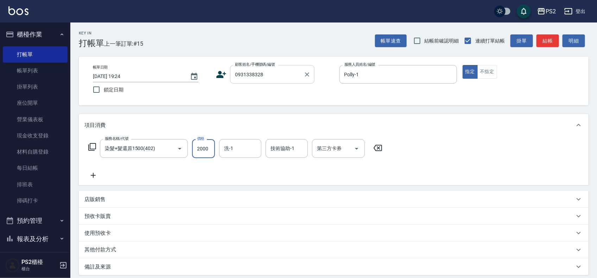
type input "2000"
click at [282, 80] on input "0931338328" at bounding box center [267, 74] width 68 height 12
drag, startPoint x: 268, startPoint y: 75, endPoint x: 228, endPoint y: 75, distance: 40.5
click at [228, 75] on div "顧客姓名/手機號碼/編號 0931338328 顧客姓名/手機號碼/編號" at bounding box center [275, 74] width 118 height 19
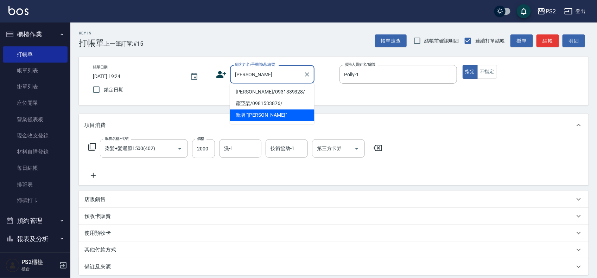
click at [287, 91] on li "[PERSON_NAME]/0931339328/" at bounding box center [272, 93] width 84 height 12
type input "[PERSON_NAME]/0931339328/"
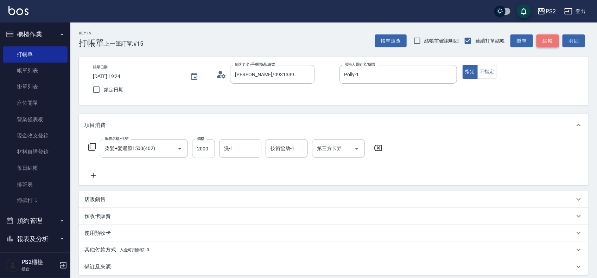
click at [541, 42] on button "結帳" at bounding box center [548, 40] width 23 height 13
type input "[DATE] 19:25"
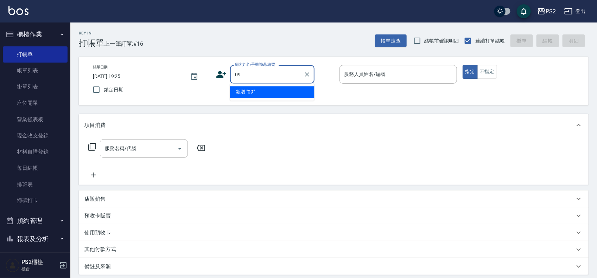
type input "0"
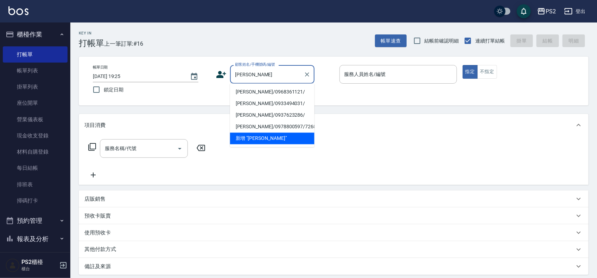
click at [284, 88] on li "[PERSON_NAME]/0968361121/" at bounding box center [272, 93] width 84 height 12
type input "[PERSON_NAME]/0968361121/"
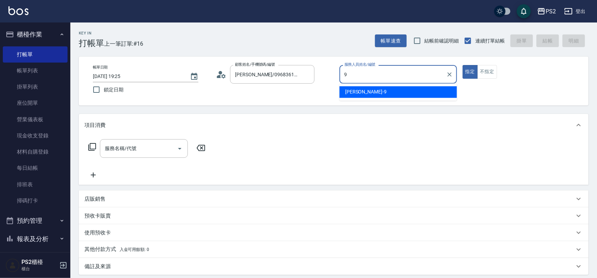
type input "[PERSON_NAME]-9"
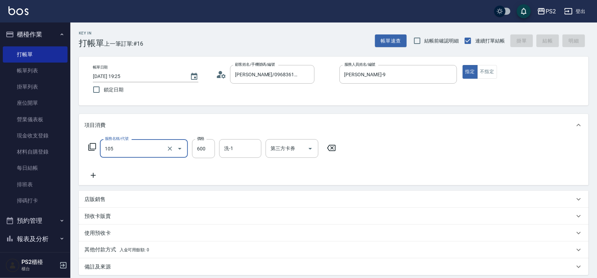
type input "105"
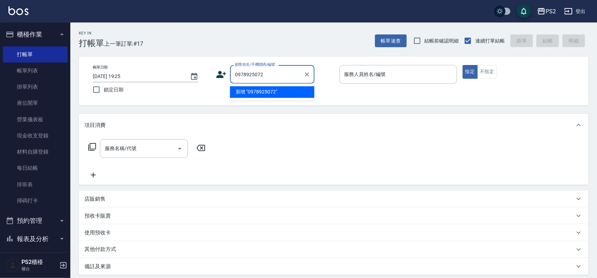
type input "0978925072"
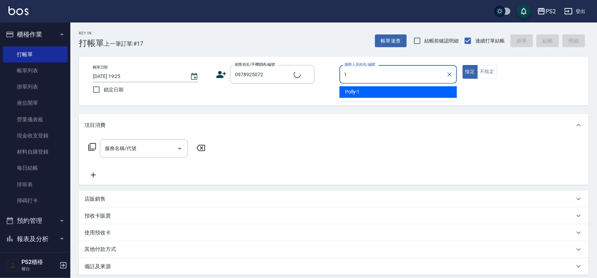
type input "Polly-1"
type input "[PERSON_NAME]/0978925072/"
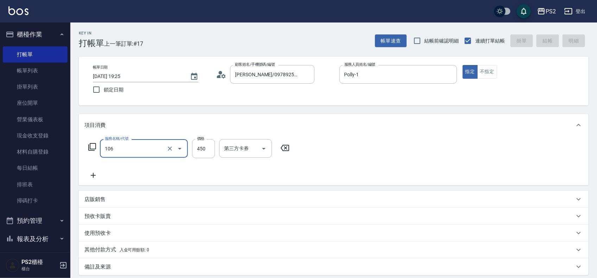
type input "106"
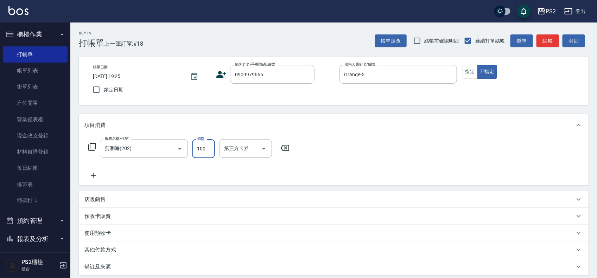
click at [214, 73] on div "帳單日期 [DATE] 19:25 鎖定日期 顧客姓名/手機號碼/編號 0909979666 顧客姓名/手機號碼/編號 服務人員姓名/編號 Orange-5 …" at bounding box center [333, 81] width 493 height 32
click at [220, 75] on icon at bounding box center [221, 74] width 11 height 11
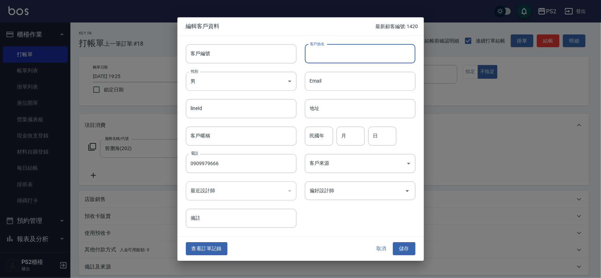
click at [317, 61] on input "客戶姓名" at bounding box center [360, 53] width 110 height 19
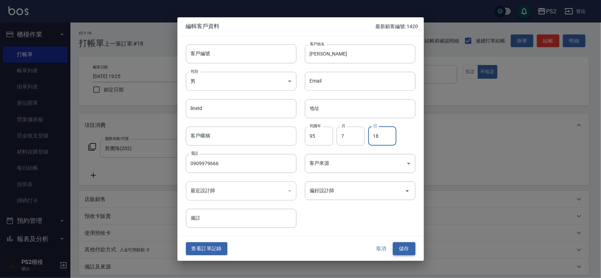
click at [401, 252] on button "儲存" at bounding box center [404, 249] width 23 height 13
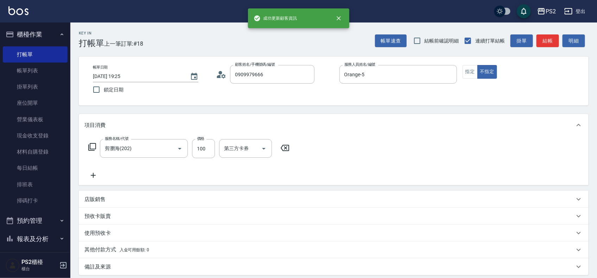
click at [286, 64] on div "帳單日期 [DATE] 19:25 鎖定日期 顧客姓名/手機號碼/編號 0909979666 顧客姓名/手機號碼/編號 服務人員姓名/編號 Orange-5 …" at bounding box center [334, 81] width 510 height 49
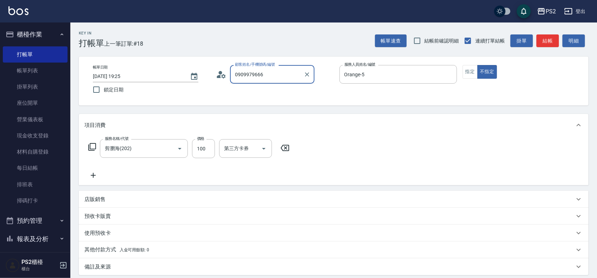
click at [283, 70] on input "0909979666" at bounding box center [267, 74] width 68 height 12
click at [269, 92] on li "[PERSON_NAME]/0909979666/" at bounding box center [272, 93] width 84 height 12
click at [542, 40] on button "結帳" at bounding box center [548, 40] width 23 height 13
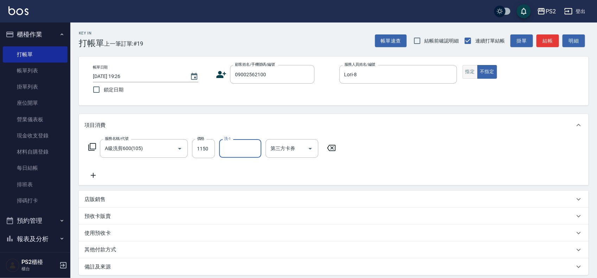
click at [474, 77] on button "指定" at bounding box center [470, 72] width 15 height 14
click at [296, 65] on div "帳單日期 [DATE] 19:26 鎖定日期 顧客姓名/手機號碼/編號 09002562100 顧客姓名/手機號碼/編號 服務人員姓名/編號 [PERSON_…" at bounding box center [334, 81] width 510 height 49
copy div
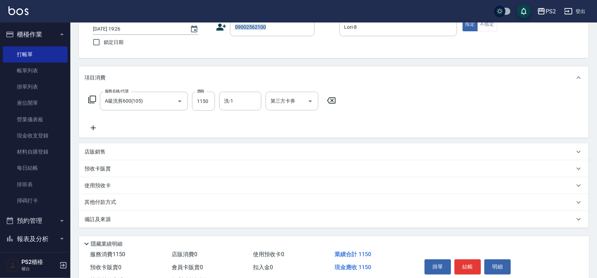
scroll to position [32, 0]
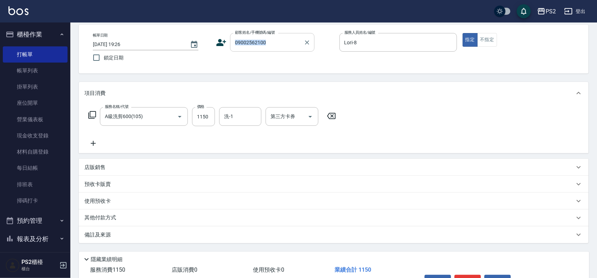
click at [273, 36] on div "09002562100 顧客姓名/手機號碼/編號" at bounding box center [272, 42] width 84 height 19
drag, startPoint x: 274, startPoint y: 40, endPoint x: 177, endPoint y: 38, distance: 97.8
click at [181, 40] on div "帳單日期 [DATE] 19:26 鎖定日期 顧客姓名/手機號碼/編號 09002562100 顧客姓名/手機號碼/編號 服務人員姓名/編號 [PERSON_…" at bounding box center [333, 49] width 493 height 32
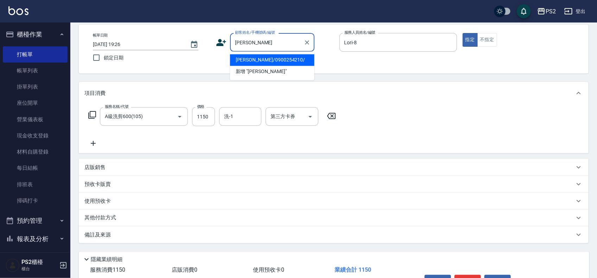
click at [291, 55] on li "[PERSON_NAME]/0900254210/" at bounding box center [272, 61] width 84 height 12
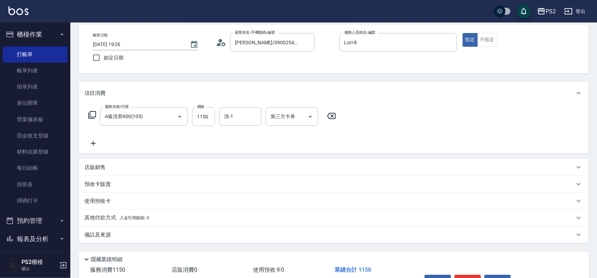
click at [214, 39] on div "帳單日期 [DATE] 19:26 鎖定日期 顧客姓名/手機號碼/編號 [PERSON_NAME]/0900254210/ 顧客姓名/手機號碼/編號 服務人員…" at bounding box center [333, 49] width 493 height 32
click at [218, 41] on icon at bounding box center [221, 42] width 11 height 11
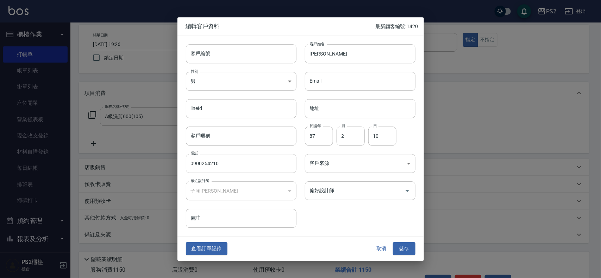
click at [219, 160] on input "0900254210" at bounding box center [241, 163] width 110 height 19
drag, startPoint x: 219, startPoint y: 160, endPoint x: 134, endPoint y: 159, distance: 85.1
click at [135, 159] on div "編輯客戶資料 最新顧客編號: 1420 客戶編號 客戶編號 客戶姓名 [PERSON_NAME]姓名 性別 男 [DEMOGRAPHIC_DATA] 性別 E…" at bounding box center [300, 139] width 601 height 278
paste input "6210"
click at [400, 249] on button "儲存" at bounding box center [404, 249] width 23 height 13
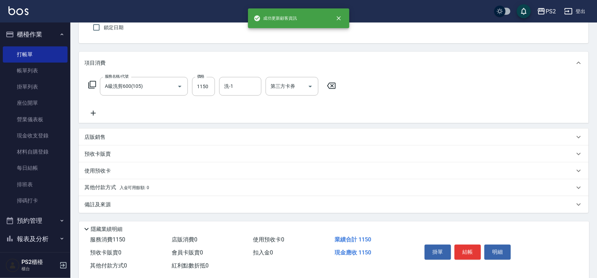
scroll to position [76, 0]
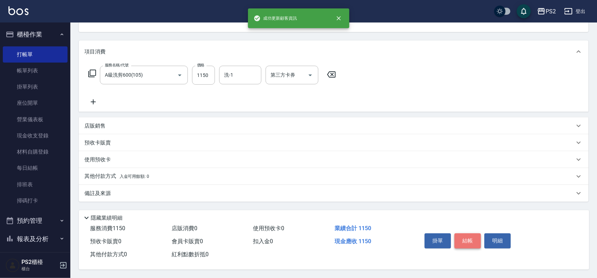
click at [468, 234] on button "結帳" at bounding box center [468, 241] width 26 height 15
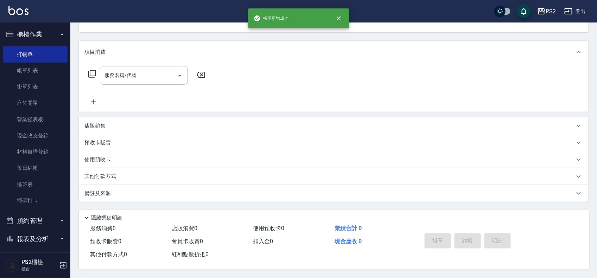
scroll to position [68, 0]
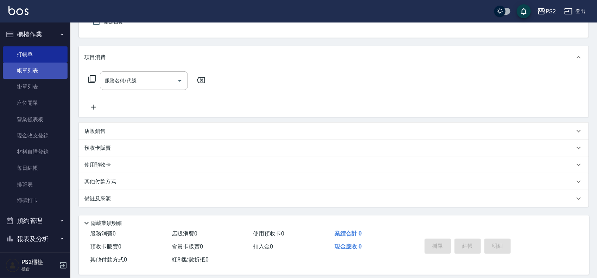
click at [27, 75] on link "帳單列表" at bounding box center [35, 71] width 65 height 16
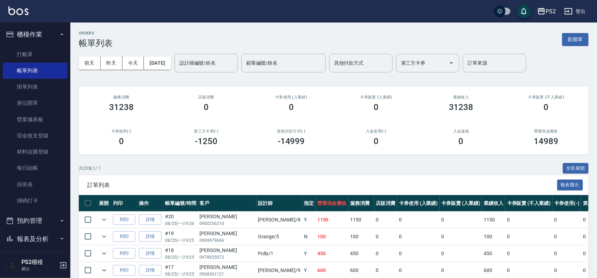
click at [207, 61] on input "設計師編號/姓名" at bounding box center [206, 63] width 57 height 12
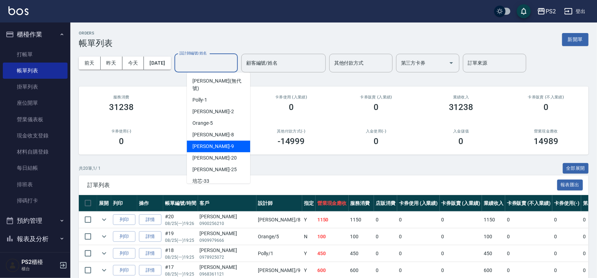
click at [204, 143] on span "[PERSON_NAME] -9" at bounding box center [213, 146] width 42 height 7
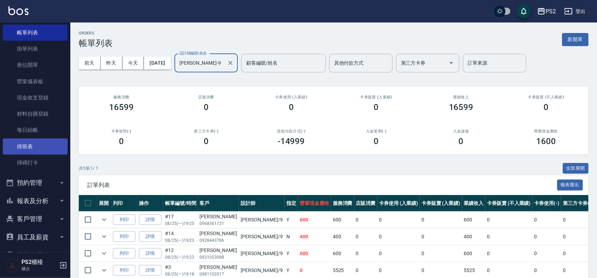
scroll to position [76, 0]
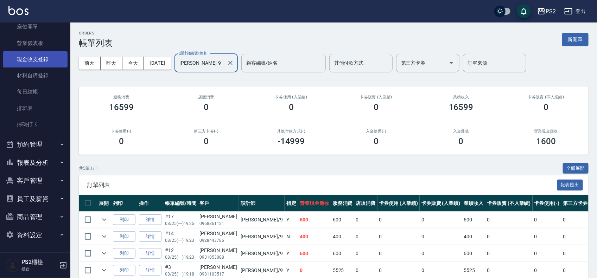
click at [39, 61] on link "現金收支登錄" at bounding box center [35, 59] width 65 height 16
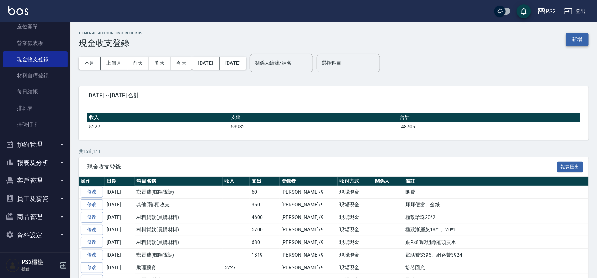
click at [582, 41] on button "新增" at bounding box center [577, 39] width 23 height 13
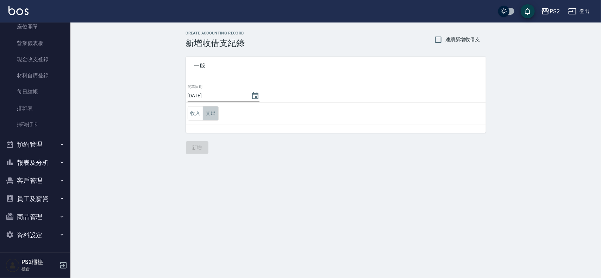
click at [208, 110] on button "支出" at bounding box center [211, 113] width 16 height 14
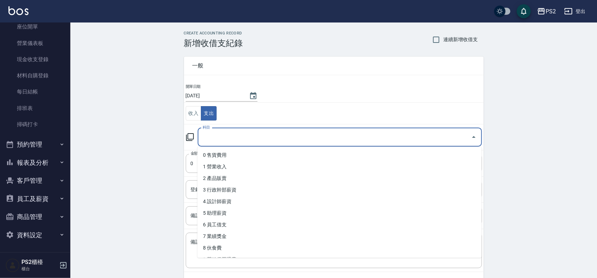
click at [221, 138] on input "科目" at bounding box center [334, 137] width 267 height 12
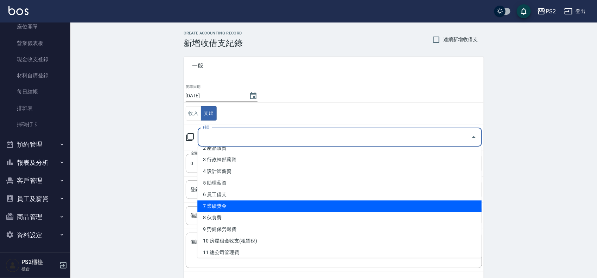
scroll to position [88, 0]
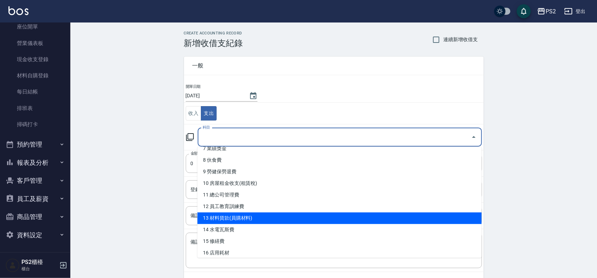
click at [243, 216] on li "13 材料貨款(員購材料)" at bounding box center [339, 219] width 284 height 12
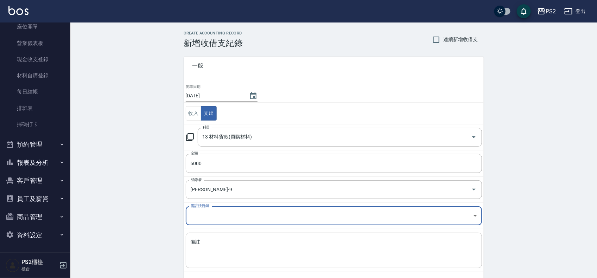
click at [211, 240] on textarea "備註" at bounding box center [334, 251] width 286 height 24
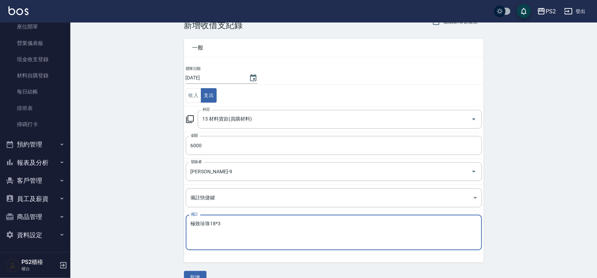
scroll to position [33, 0]
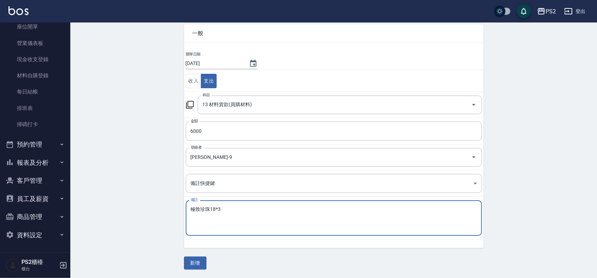
click at [190, 262] on button "新增" at bounding box center [195, 263] width 23 height 13
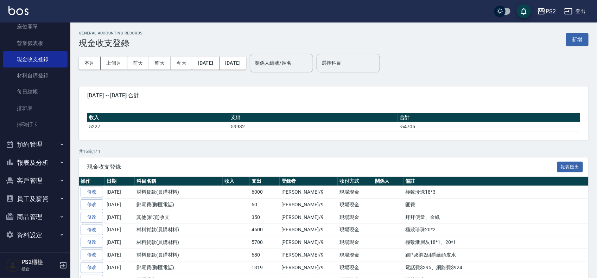
click at [43, 170] on button "報表及分析" at bounding box center [35, 163] width 65 height 18
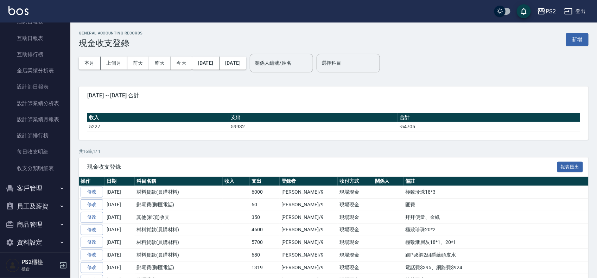
scroll to position [261, 0]
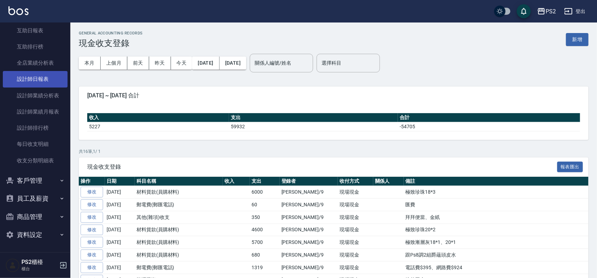
click at [42, 80] on link "設計師日報表" at bounding box center [35, 79] width 65 height 16
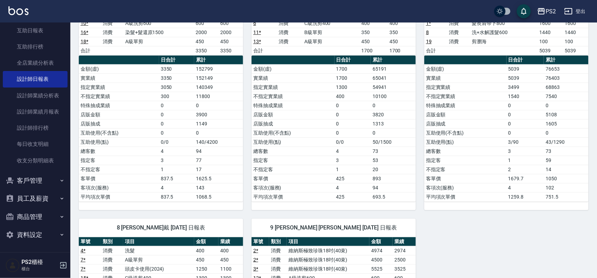
scroll to position [295, 0]
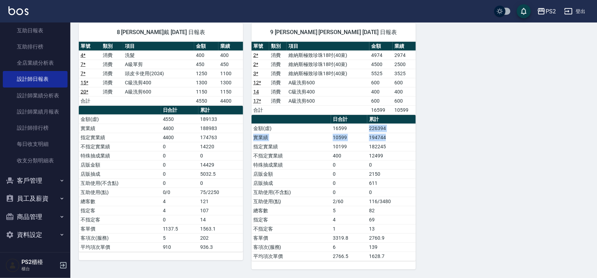
drag, startPoint x: 347, startPoint y: 126, endPoint x: 414, endPoint y: 157, distance: 73.8
click at [411, 140] on tbody "金額(虛) 16599 226394 實業績 10599 194744 指定實業績 10199 182245 不指定實業績 400 12499 特殊抽成業績 …" at bounding box center [334, 192] width 164 height 137
click at [420, 160] on div "1 [PERSON_NAME][DATE] 日報表 單號 類別 項目 金額 業績 9 消費 C級單剪300 300 300 10 * 消費 A級洗剪600 6…" at bounding box center [329, 24] width 518 height 492
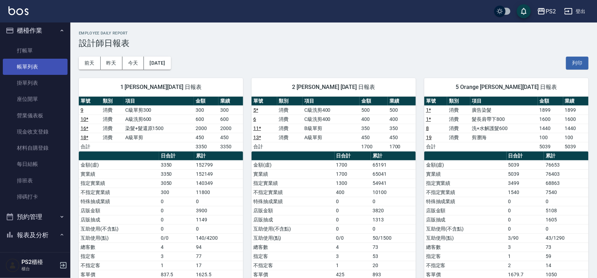
scroll to position [0, 0]
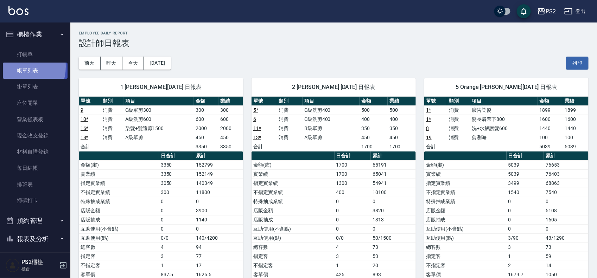
click at [17, 67] on link "帳單列表" at bounding box center [35, 71] width 65 height 16
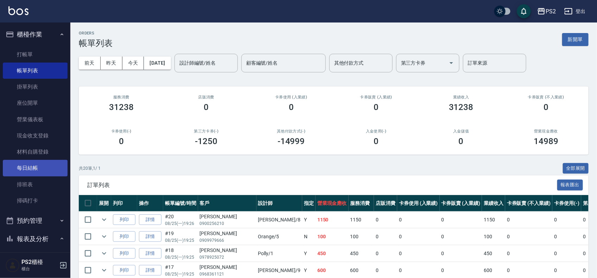
click at [50, 161] on link "每日結帳" at bounding box center [35, 168] width 65 height 16
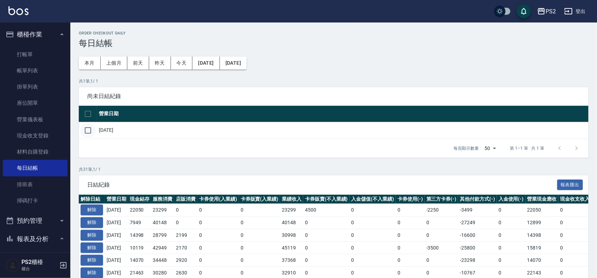
click at [81, 135] on input "checkbox" at bounding box center [88, 130] width 15 height 15
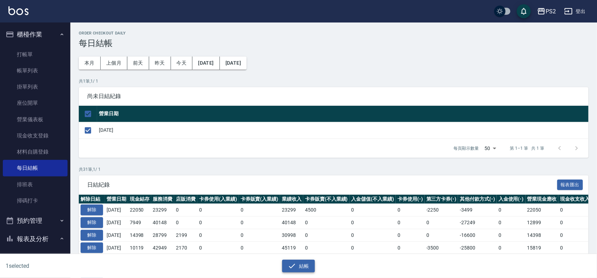
click at [304, 264] on button "結帳" at bounding box center [298, 266] width 33 height 13
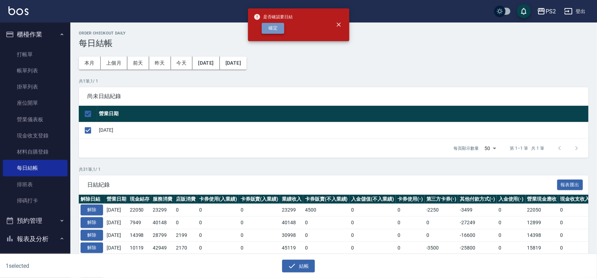
click at [266, 24] on button "確定" at bounding box center [273, 28] width 23 height 11
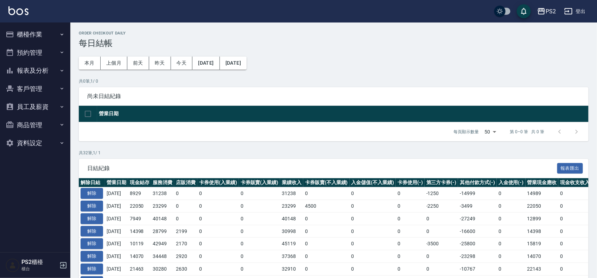
click at [61, 77] on button "報表及分析" at bounding box center [35, 71] width 65 height 18
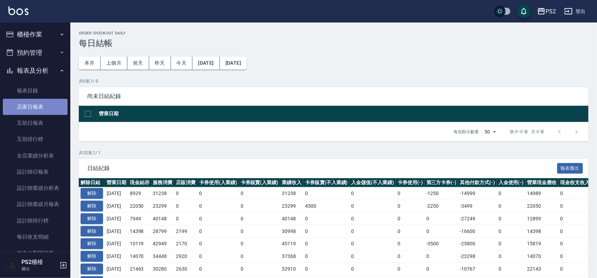
click at [55, 101] on link "店家日報表" at bounding box center [35, 107] width 65 height 16
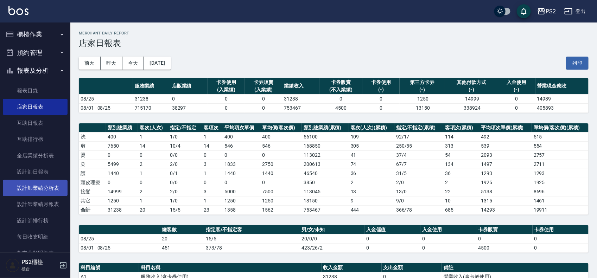
click at [44, 192] on link "設計師業績分析表" at bounding box center [35, 188] width 65 height 16
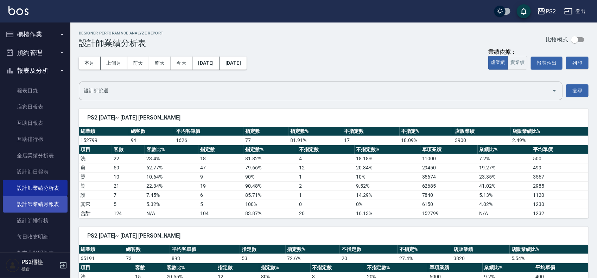
click at [44, 201] on link "設計師業績月報表" at bounding box center [35, 204] width 65 height 16
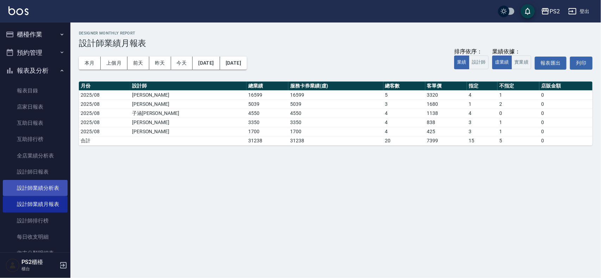
click at [46, 187] on link "設計師業績分析表" at bounding box center [35, 188] width 65 height 16
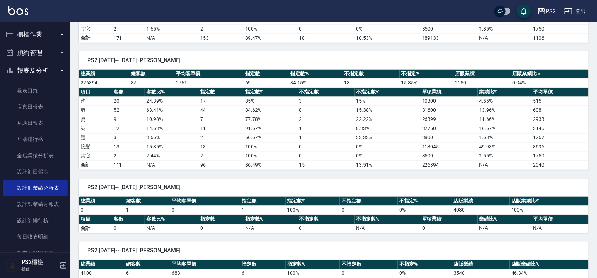
scroll to position [486, 0]
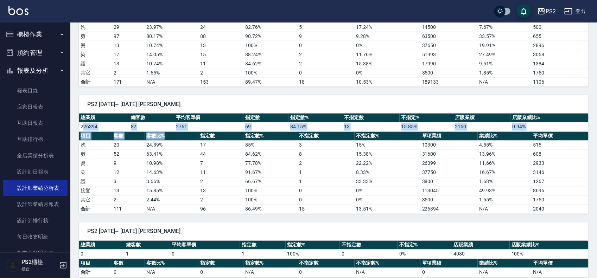
drag, startPoint x: 84, startPoint y: 128, endPoint x: 172, endPoint y: 141, distance: 89.6
click at [173, 140] on div "總業績 總客數 平均客單價 指定數 指定數% 不指定數 不指定% 店販業績 店販業績比% 226394 82 2761 69 84.15 % 13 15.85…" at bounding box center [334, 164] width 510 height 101
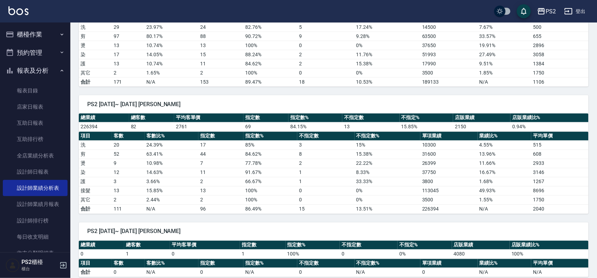
click at [165, 148] on td "24.39 %" at bounding box center [172, 145] width 54 height 9
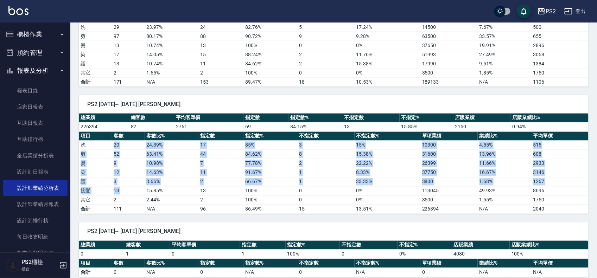
drag, startPoint x: 145, startPoint y: 197, endPoint x: 103, endPoint y: 150, distance: 63.3
click at [103, 150] on tbody "洗 20 24.39 % 17 85 % 3 15 % 10300 4.55 % 515 剪 52 63.41 % 44 84.62 % 8 15.38 % …" at bounding box center [334, 177] width 510 height 73
click at [103, 149] on td "洗" at bounding box center [95, 145] width 33 height 9
drag, startPoint x: 104, startPoint y: 149, endPoint x: 406, endPoint y: 208, distance: 307.7
click at [406, 208] on tbody "洗 20 24.39 % 17 85 % 3 15 % 10300 4.55 % 515 剪 52 63.41 % 44 84.62 % 8 15.38 % …" at bounding box center [334, 177] width 510 height 73
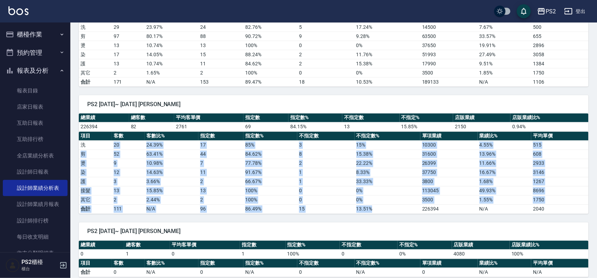
click at [404, 208] on td "13.51%" at bounding box center [388, 209] width 66 height 9
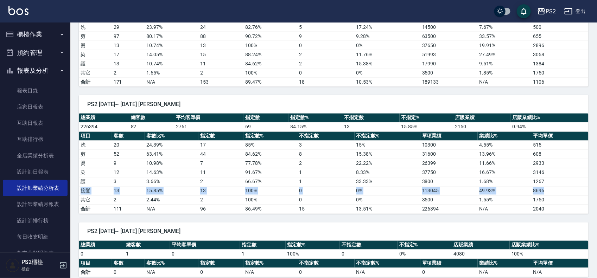
drag, startPoint x: 82, startPoint y: 193, endPoint x: 567, endPoint y: 198, distance: 485.2
click at [567, 196] on tr "接髮 13 15.85 % 13 100 % 0 0 % 113045 49.93 % 8696" at bounding box center [334, 190] width 510 height 9
click at [444, 194] on td "113045" at bounding box center [448, 190] width 57 height 9
drag, startPoint x: 433, startPoint y: 194, endPoint x: 425, endPoint y: 194, distance: 8.1
click at [425, 194] on td "113045" at bounding box center [448, 190] width 57 height 9
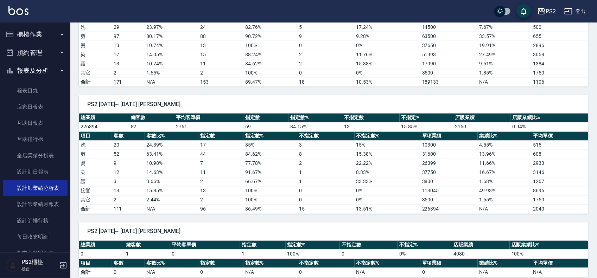
click at [400, 196] on td "0 %" at bounding box center [388, 190] width 66 height 9
drag, startPoint x: 405, startPoint y: 194, endPoint x: 564, endPoint y: 194, distance: 158.7
click at [564, 194] on tr "接髮 13 15.85 % 13 100 % 0 0 % 113045 49.93 % 8696" at bounding box center [334, 190] width 510 height 9
click at [437, 220] on div "PS2 2025/08/01~ 2025/08/25 陳冠霖 總業績 總客數 平均客單價 指定數 指定數% 不指定數 不指定% 店販業績 店販業績比% 0 1…" at bounding box center [329, 245] width 518 height 63
drag, startPoint x: 393, startPoint y: 182, endPoint x: 501, endPoint y: 193, distance: 108.5
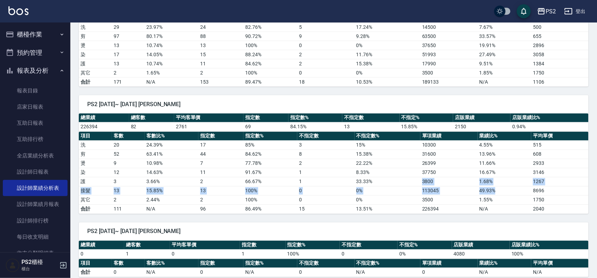
click at [501, 193] on tbody "洗 20 24.39 % 17 85 % 3 15 % 10300 4.55 % 515 剪 52 63.41 % 44 84.62 % 8 15.38 % …" at bounding box center [334, 177] width 510 height 73
click at [500, 194] on td "49.93 %" at bounding box center [505, 190] width 54 height 9
drag, startPoint x: 439, startPoint y: 196, endPoint x: 590, endPoint y: 196, distance: 151.3
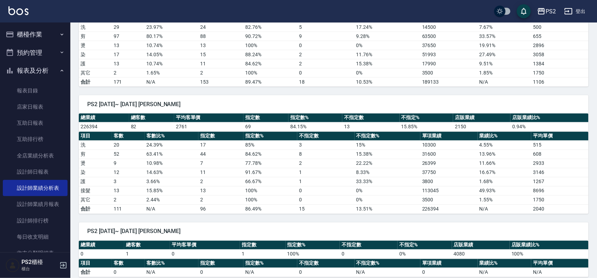
click at [578, 196] on td "8696" at bounding box center [559, 190] width 57 height 9
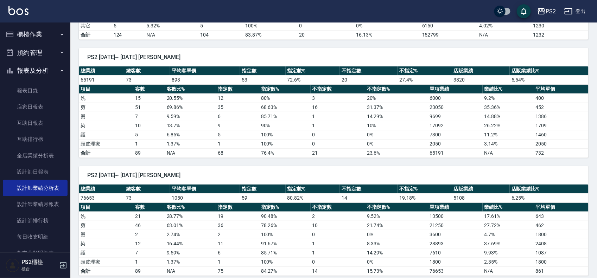
scroll to position [178, 0]
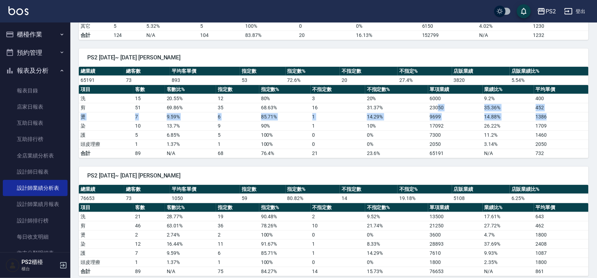
drag, startPoint x: 438, startPoint y: 109, endPoint x: 569, endPoint y: 113, distance: 130.2
click at [569, 113] on tbody "洗 15 20.55 % 12 80 % 3 20 % 6000 9.2 % 400 剪 51 69.86 % 35 68.63 % 16 31.37 % 2…" at bounding box center [334, 126] width 510 height 64
drag, startPoint x: 554, startPoint y: 125, endPoint x: 499, endPoint y: 128, distance: 56.0
click at [499, 128] on tr "染 10 13.7 % 9 90 % 1 10 % 17092 26.22 % 1709" at bounding box center [334, 125] width 510 height 9
click at [506, 132] on td "11.2 %" at bounding box center [508, 135] width 51 height 9
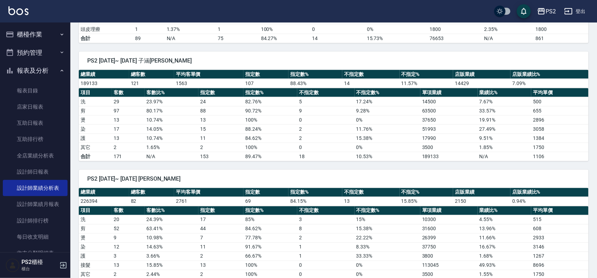
scroll to position [486, 0]
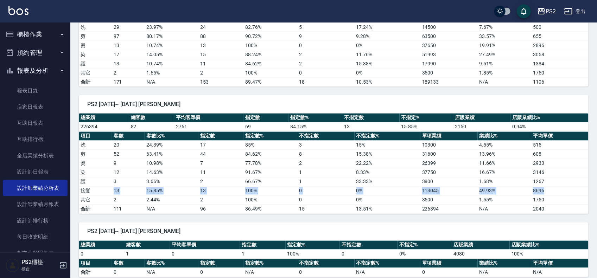
drag, startPoint x: 107, startPoint y: 192, endPoint x: 553, endPoint y: 196, distance: 446.8
click at [553, 196] on tr "接髮 13 15.85 % 13 100 % 0 0 % 113045 49.93 % 8696" at bounding box center [334, 190] width 510 height 9
click at [553, 196] on td "8696" at bounding box center [559, 190] width 57 height 9
drag, startPoint x: 450, startPoint y: 196, endPoint x: 404, endPoint y: 198, distance: 45.8
click at [404, 196] on tr "接髮 13 15.85 % 13 100 % 0 0 % 113045 49.93 % 8696" at bounding box center [334, 190] width 510 height 9
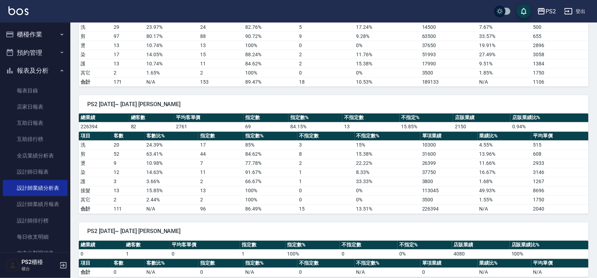
click at [392, 202] on td "0 %" at bounding box center [388, 200] width 66 height 9
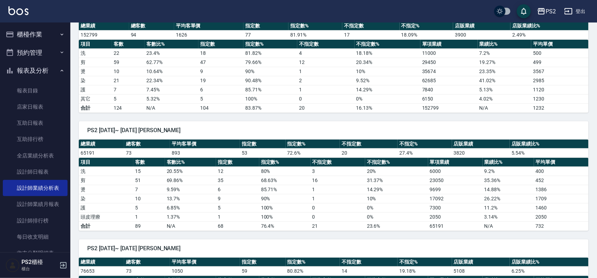
scroll to position [2, 0]
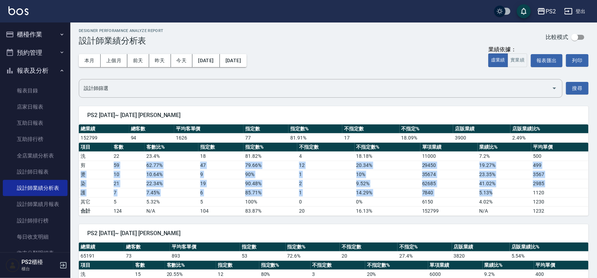
drag, startPoint x: 102, startPoint y: 167, endPoint x: 521, endPoint y: 190, distance: 419.6
click at [521, 190] on tbody "洗 22 23.4 % 18 81.82 % 4 18.18 % 11000 7.2 % 500 剪 59 62.77 % 47 79.66 % 12 20.…" at bounding box center [334, 184] width 510 height 64
click at [521, 190] on td "5.13 %" at bounding box center [505, 192] width 54 height 9
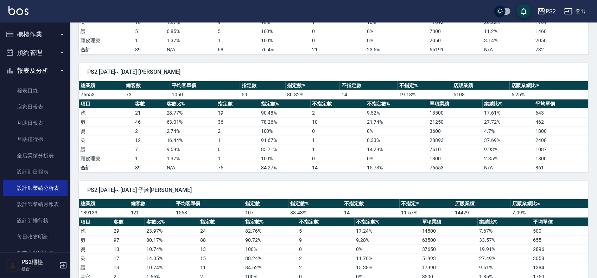
scroll to position [266, 0]
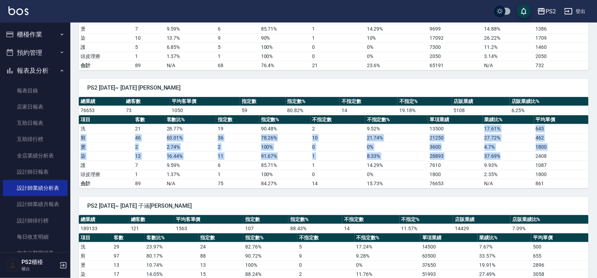
drag, startPoint x: 467, startPoint y: 133, endPoint x: 527, endPoint y: 160, distance: 65.7
click at [527, 160] on tbody "洗 21 28.77 % 19 90.48 % 2 9.52 % 13500 17.61 % 643 剪 46 63.01 % 36 78.26 % 10 2…" at bounding box center [334, 156] width 510 height 64
click at [527, 160] on td "37.69 %" at bounding box center [508, 156] width 51 height 9
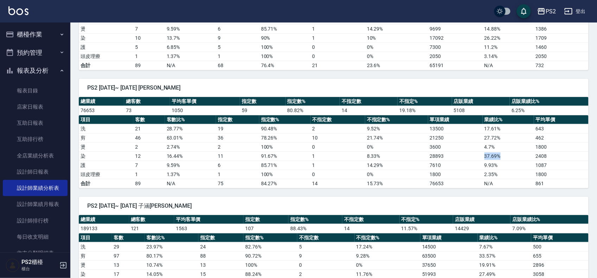
drag, startPoint x: 491, startPoint y: 157, endPoint x: 464, endPoint y: 157, distance: 27.4
click at [464, 157] on tr "染 12 16.44 % 11 91.67 % 1 8.33 % 28893 37.69 % 2408" at bounding box center [334, 156] width 510 height 9
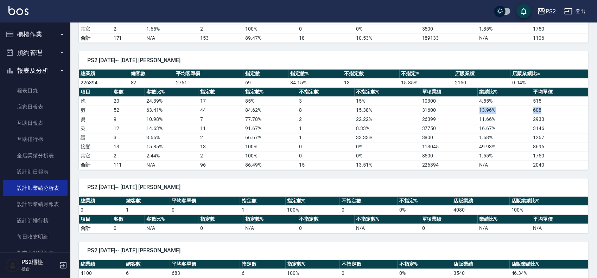
drag, startPoint x: 542, startPoint y: 115, endPoint x: 452, endPoint y: 117, distance: 90.1
click at [452, 115] on tr "剪 52 63.41 % 44 84.62 % 8 15.38 % 31600 13.96 % 608" at bounding box center [334, 110] width 510 height 9
click at [475, 133] on td "37750" at bounding box center [448, 128] width 57 height 9
drag, startPoint x: 500, startPoint y: 106, endPoint x: 558, endPoint y: 121, distance: 59.8
click at [558, 121] on tbody "洗 20 24.39 % 17 85 % 3 15 % 10300 4.55 % 515 剪 52 63.41 % 44 84.62 % 8 15.38 % …" at bounding box center [334, 133] width 510 height 73
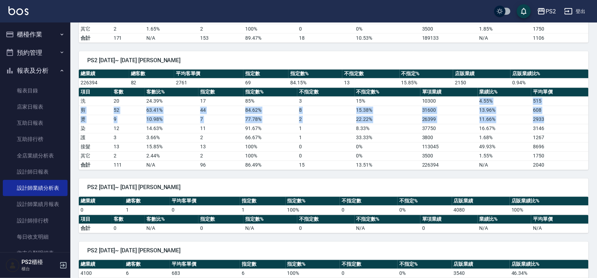
click at [561, 124] on td "2933" at bounding box center [559, 119] width 57 height 9
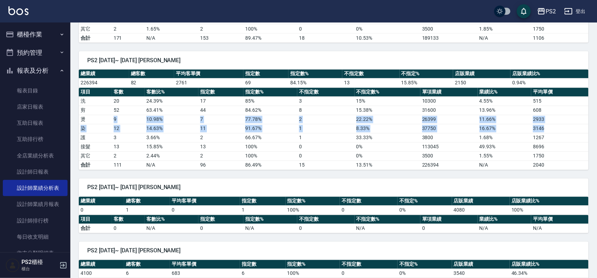
drag, startPoint x: 558, startPoint y: 136, endPoint x: 85, endPoint y: 123, distance: 473.0
click at [85, 123] on tbody "洗 20 24.39 % 17 85 % 3 15 % 10300 4.55 % 515 剪 52 63.41 % 44 84.62 % 8 15.38 % …" at bounding box center [334, 133] width 510 height 73
click at [85, 123] on td "燙" at bounding box center [95, 119] width 33 height 9
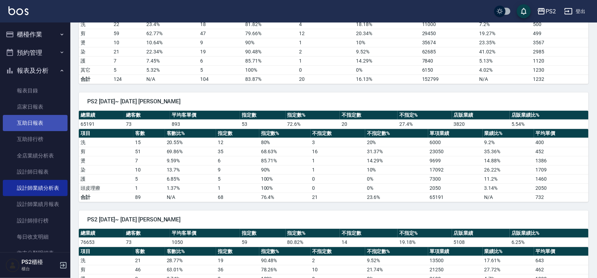
scroll to position [0, 0]
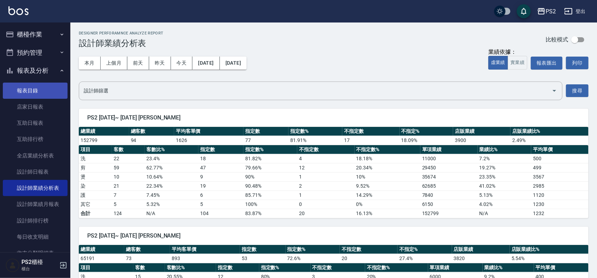
click at [40, 85] on link "報表目錄" at bounding box center [35, 91] width 65 height 16
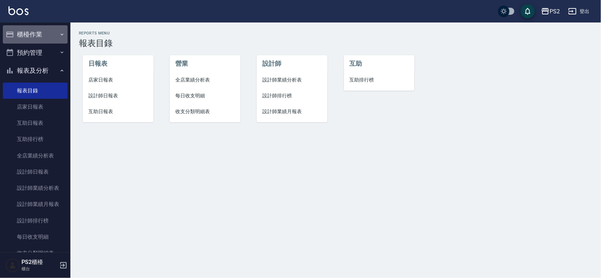
click at [52, 34] on button "櫃檯作業" at bounding box center [35, 34] width 65 height 18
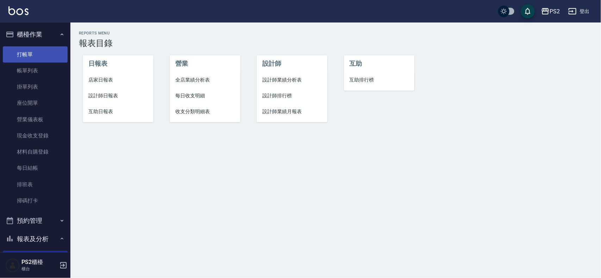
click at [38, 61] on link "打帳單" at bounding box center [35, 54] width 65 height 16
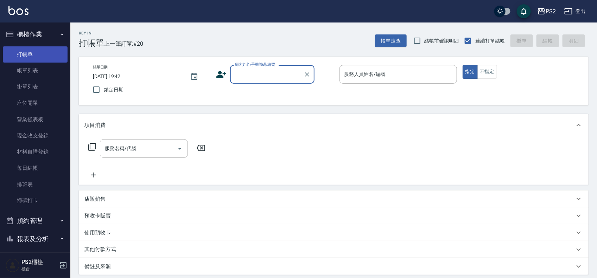
click at [50, 62] on link "打帳單" at bounding box center [35, 54] width 65 height 16
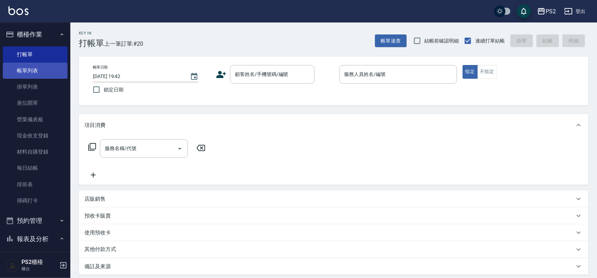
click at [50, 65] on link "帳單列表" at bounding box center [35, 71] width 65 height 16
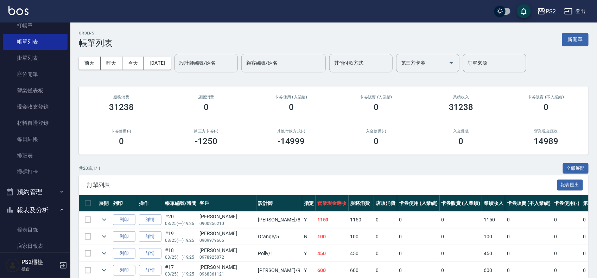
scroll to position [44, 0]
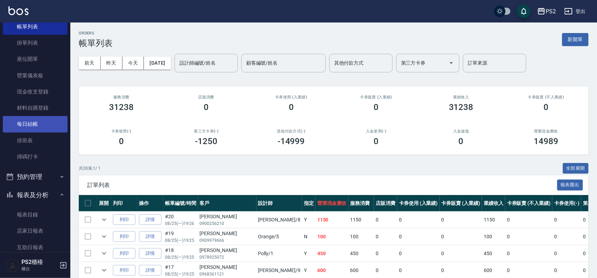
click at [53, 123] on link "每日結帳" at bounding box center [35, 124] width 65 height 16
